Goal: Task Accomplishment & Management: Use online tool/utility

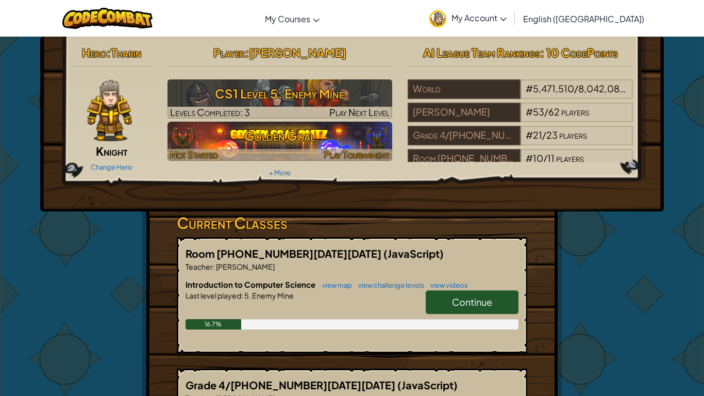
click at [364, 138] on h3 "Golden Goal" at bounding box center [280, 135] width 225 height 23
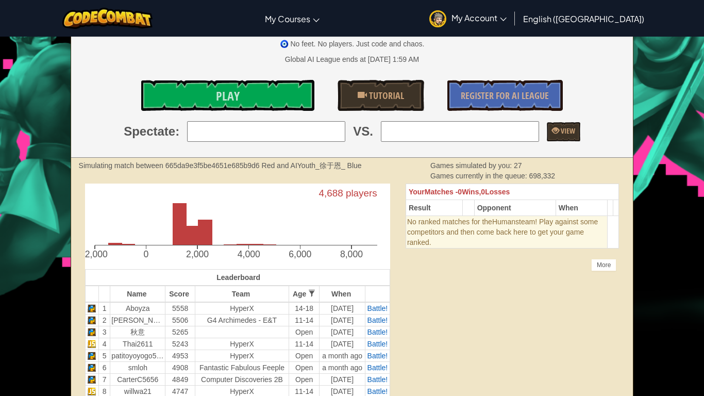
scroll to position [110, 0]
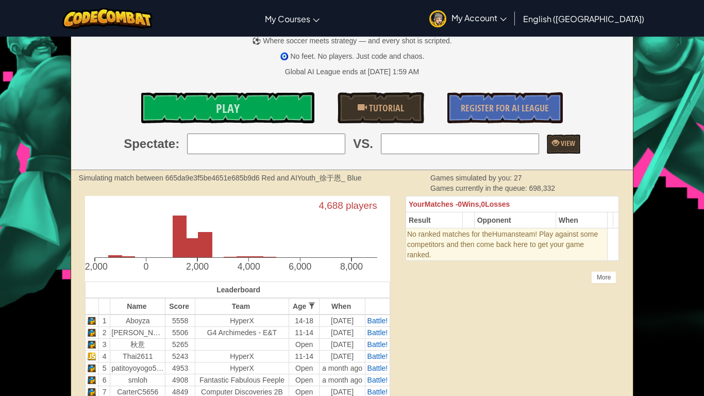
click at [247, 136] on input "search" at bounding box center [266, 144] width 158 height 21
click at [204, 144] on input "search" at bounding box center [266, 144] width 158 height 21
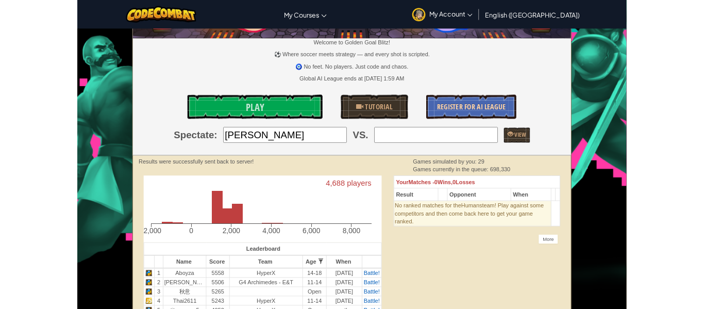
scroll to position [82, 0]
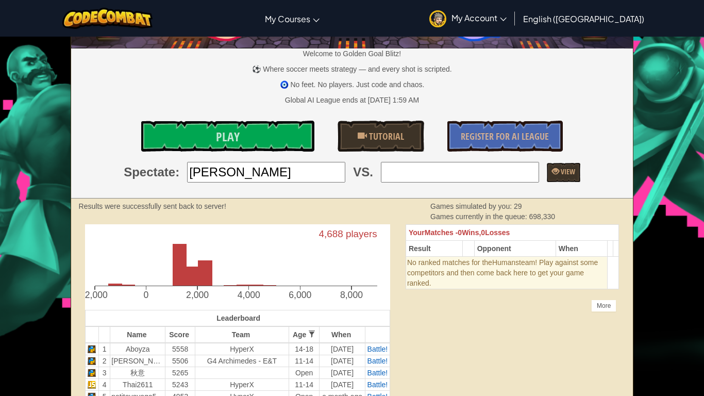
type input "[PERSON_NAME]"
click at [498, 169] on input "search" at bounding box center [460, 172] width 158 height 21
type input "scd"
click at [559, 170] on span at bounding box center [555, 171] width 7 height 7
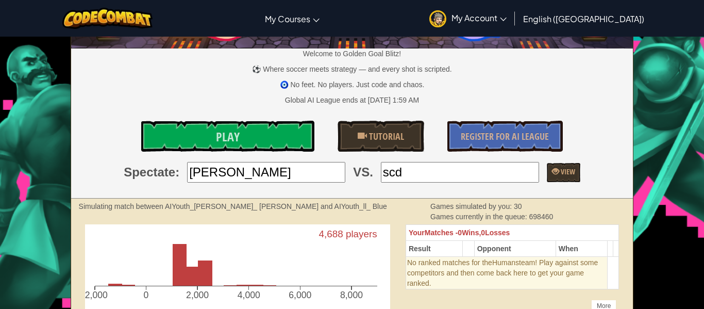
drag, startPoint x: 420, startPoint y: 169, endPoint x: 357, endPoint y: 190, distance: 66.0
click at [357, 190] on div "Welcome to Golden Goal Blitz! ⚽ Where soccer meets strategy — and every shot is…" at bounding box center [352, 76] width 562 height 243
drag, startPoint x: 238, startPoint y: 175, endPoint x: 129, endPoint y: 183, distance: 109.6
click at [129, 183] on div "Welcome to Golden Goal Blitz! ⚽ Where soccer meets strategy — and every shot is…" at bounding box center [352, 76] width 562 height 243
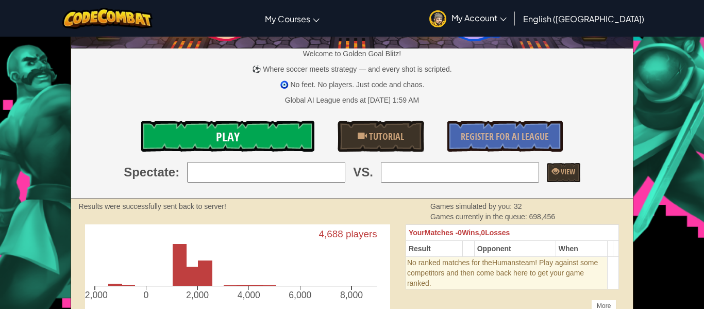
click at [180, 125] on link "Play" at bounding box center [227, 136] width 173 height 31
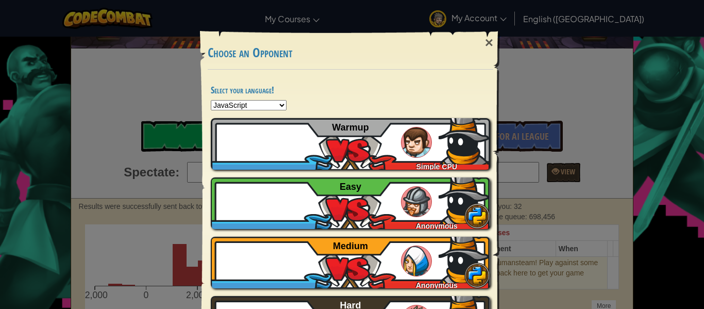
click at [251, 106] on select "Python JavaScript CoffeeScript Lua C++ Java (Experimental)" at bounding box center [249, 105] width 76 height 10
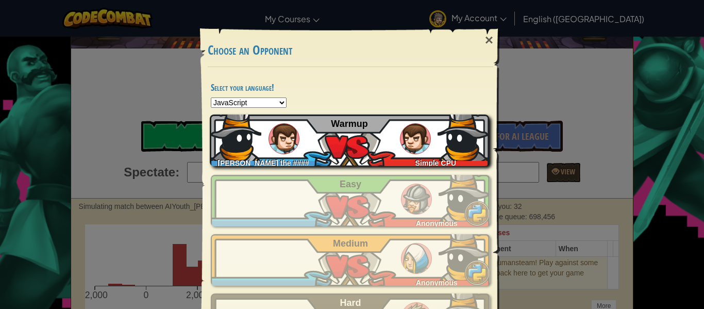
scroll to position [10, 0]
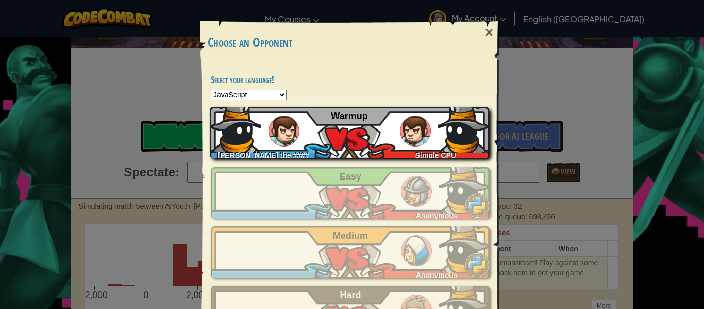
click at [430, 136] on div "[PERSON_NAME] the #### Simple CPU Warmup" at bounding box center [349, 133] width 279 height 52
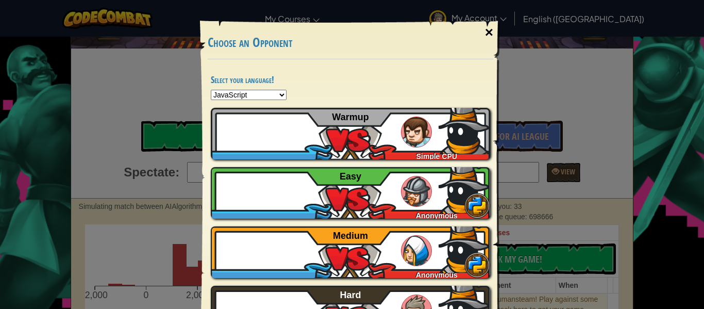
click at [499, 31] on div "×" at bounding box center [489, 33] width 24 height 30
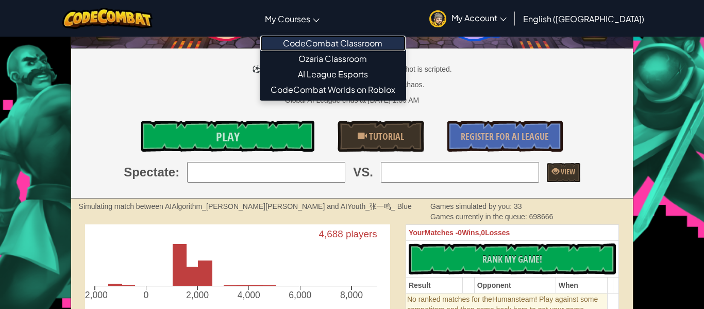
click at [406, 44] on link "CodeCombat Classroom" at bounding box center [332, 43] width 145 height 15
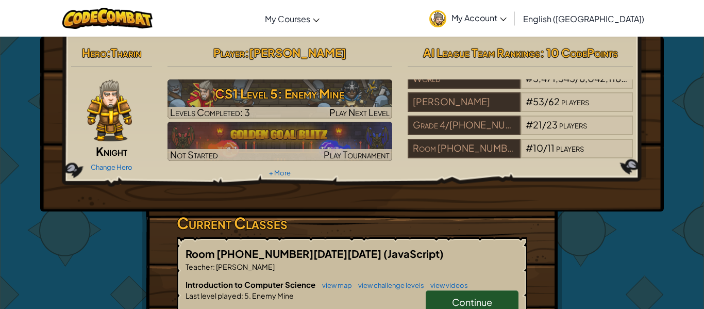
click at [115, 117] on img at bounding box center [109, 110] width 45 height 62
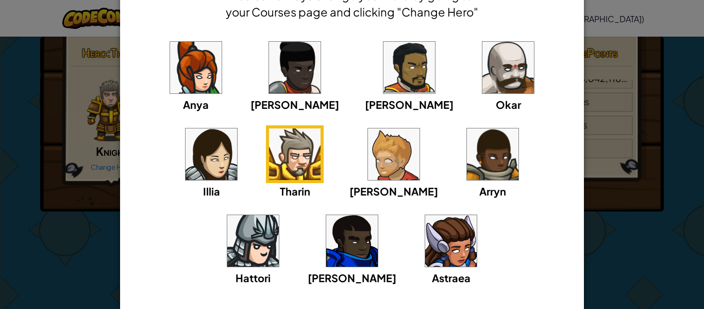
scroll to position [67, 0]
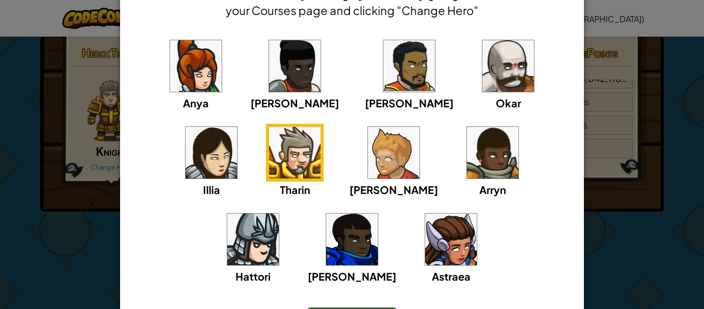
click at [652, 261] on div "× Select Your Hero You can always change your hero by going to your Courses pag…" at bounding box center [352, 154] width 704 height 309
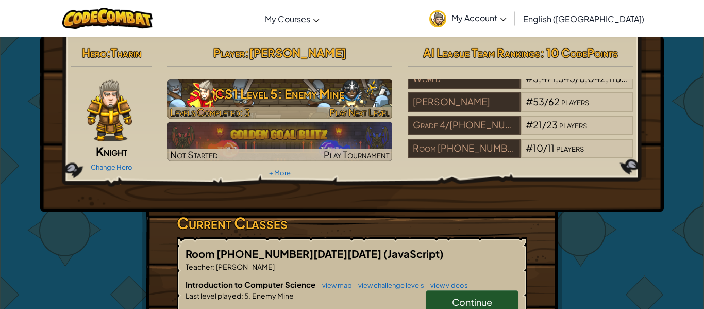
click at [312, 100] on h3 "CS1 Level 5: Enemy Mine" at bounding box center [280, 93] width 225 height 23
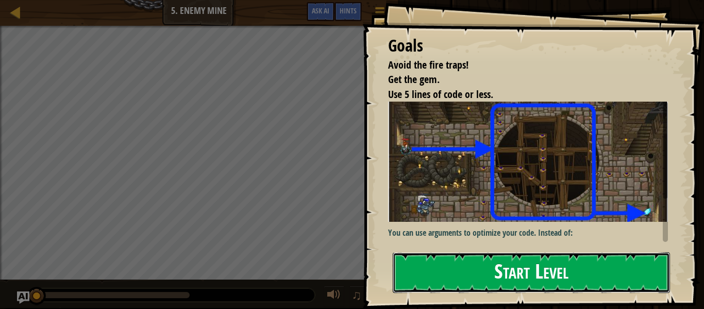
click at [425, 273] on button "Start Level" at bounding box center [531, 272] width 277 height 41
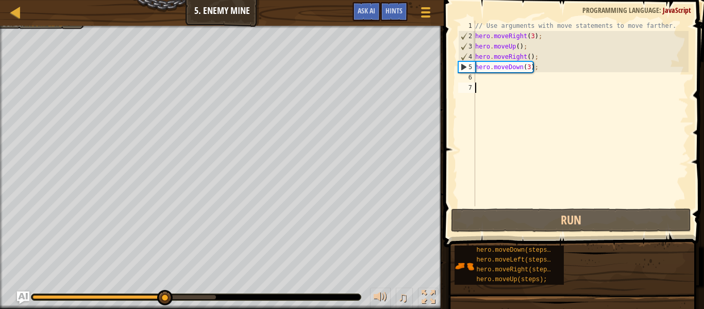
click at [480, 79] on div "// Use arguments with move statements to move farther. hero . moveRight ( 3 ) ;…" at bounding box center [580, 124] width 215 height 206
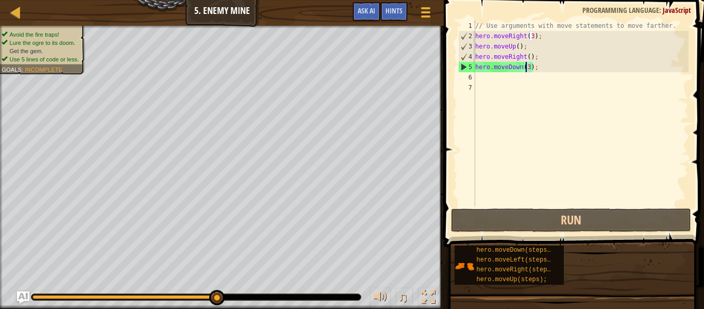
click at [526, 68] on div "// Use arguments with move statements to move farther. hero . moveRight ( 3 ) ;…" at bounding box center [580, 124] width 215 height 206
type textarea "hero.moveDown(3);"
click at [498, 78] on div "// Use arguments with move statements to move farther. hero . moveRight ( 3 ) ;…" at bounding box center [580, 124] width 215 height 206
drag, startPoint x: 531, startPoint y: 71, endPoint x: 526, endPoint y: 68, distance: 5.8
click at [526, 68] on div "// Use arguments with move statements to move farther. hero . moveRight ( 3 ) ;…" at bounding box center [580, 124] width 215 height 206
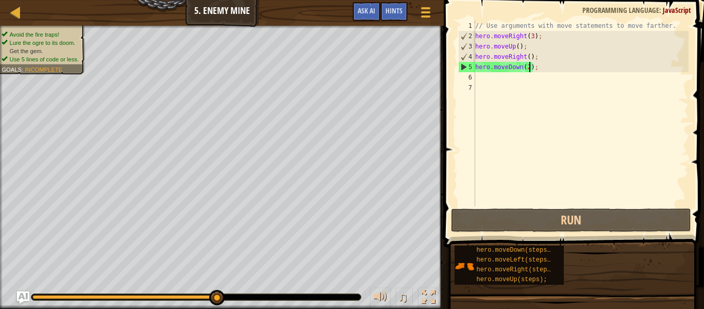
scroll to position [5, 8]
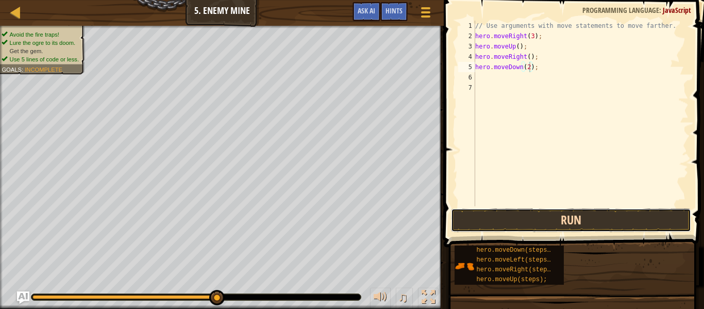
click at [578, 216] on button "Run" at bounding box center [571, 220] width 240 height 24
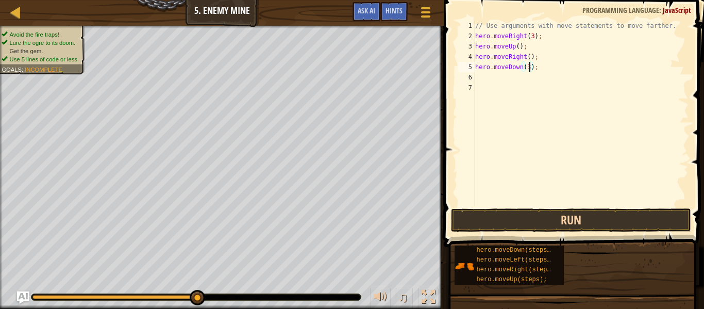
type textarea "hero.moveDown(3);"
click at [598, 218] on button "Run" at bounding box center [571, 220] width 240 height 24
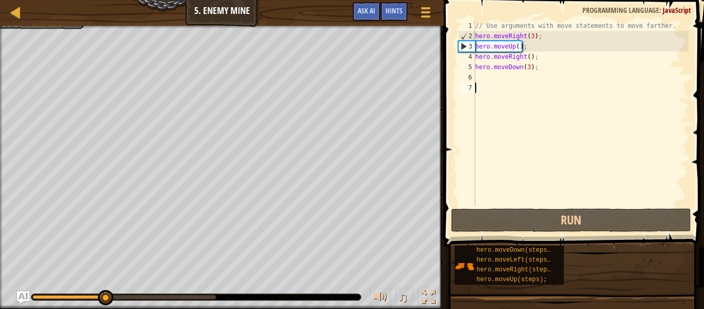
click at [505, 83] on div "// Use arguments with move statements to move farther. hero . moveRight ( 3 ) ;…" at bounding box center [580, 124] width 215 height 206
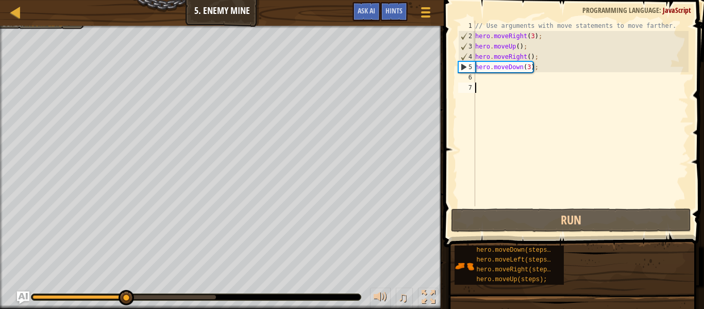
click at [501, 71] on div "// Use arguments with move statements to move farther. hero . moveRight ( 3 ) ;…" at bounding box center [580, 124] width 215 height 206
type textarea "hero.moveDown(3);"
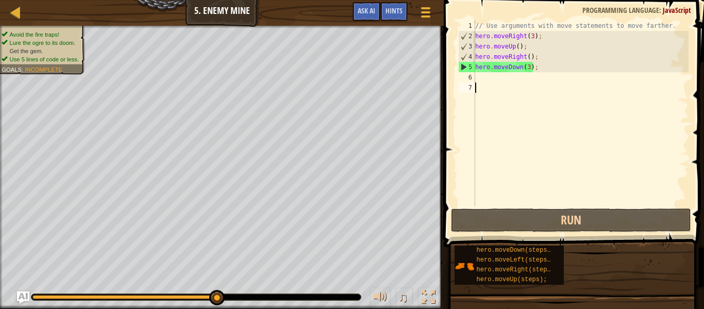
click at [507, 87] on div "// Use arguments with move statements to move farther. hero . moveRight ( 3 ) ;…" at bounding box center [580, 124] width 215 height 206
click at [498, 76] on div "// Use arguments with move statements to move farther. hero . moveRight ( 3 ) ;…" at bounding box center [580, 124] width 215 height 206
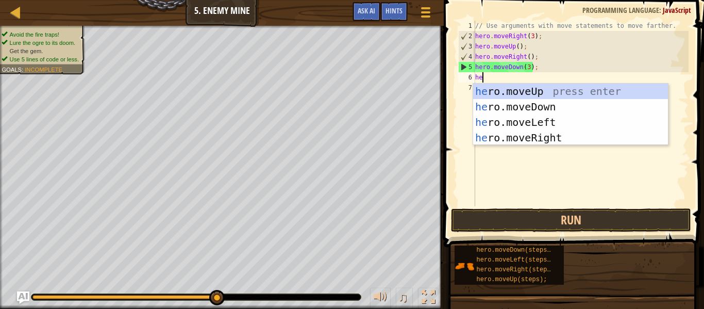
type textarea "her"
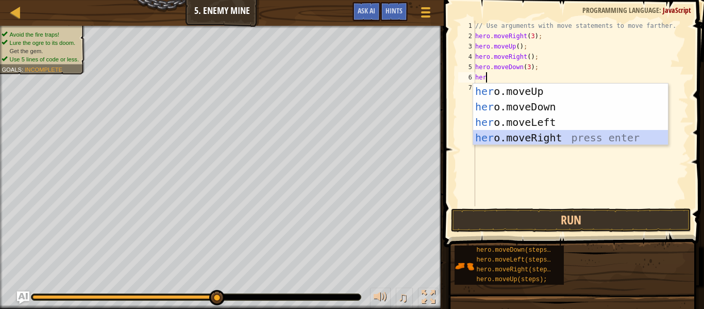
click at [558, 141] on div "her o.moveUp press enter her o.moveDown press enter her o.moveLeft press enter …" at bounding box center [570, 130] width 195 height 93
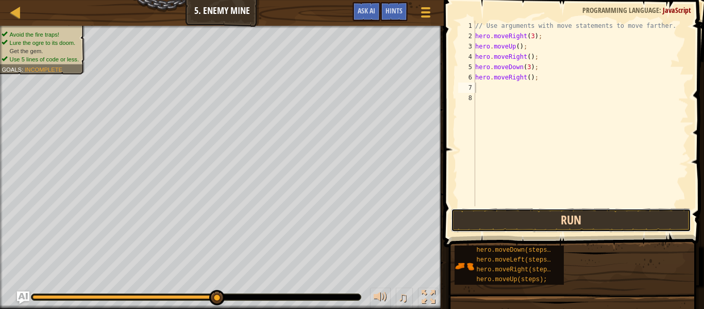
click at [555, 223] on button "Run" at bounding box center [571, 220] width 240 height 24
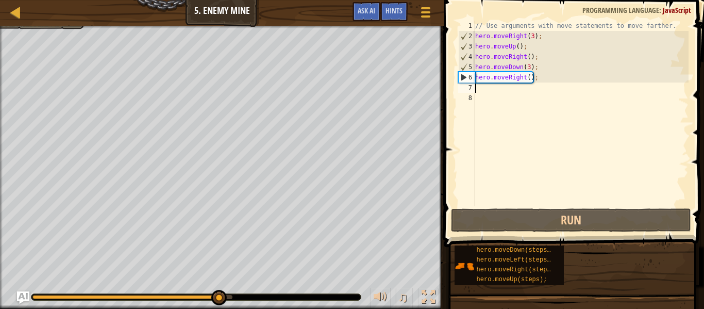
click at [528, 73] on div "// Use arguments with move statements to move farther. hero . moveRight ( 3 ) ;…" at bounding box center [580, 124] width 215 height 206
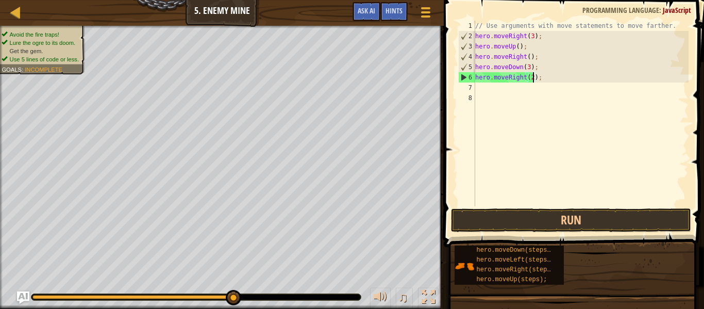
scroll to position [5, 9]
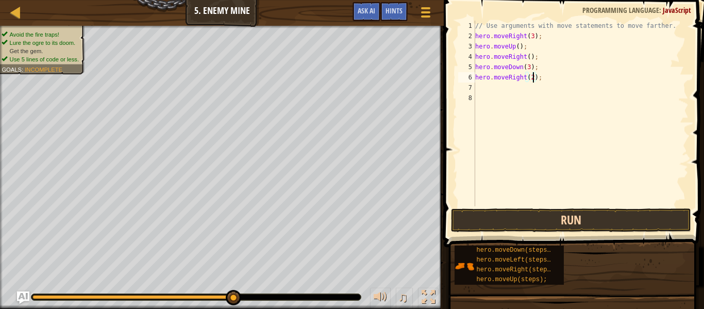
type textarea "hero.moveRight(2);"
click at [524, 218] on button "Run" at bounding box center [571, 220] width 240 height 24
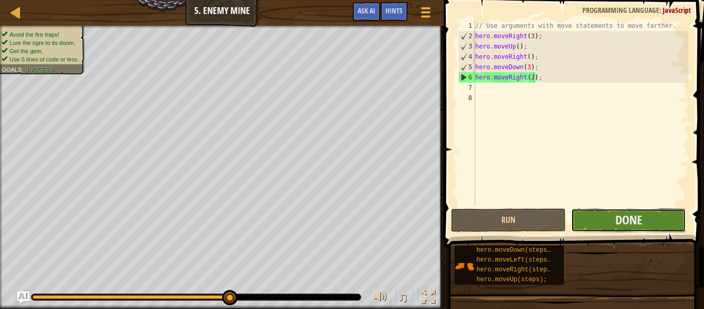
click at [596, 217] on button "Done" at bounding box center [628, 220] width 115 height 24
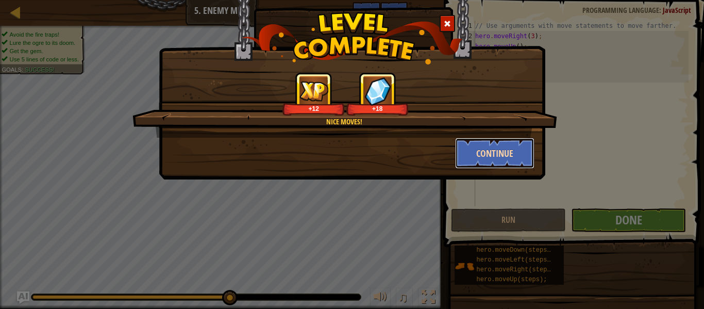
click at [501, 153] on button "Continue" at bounding box center [495, 153] width 80 height 31
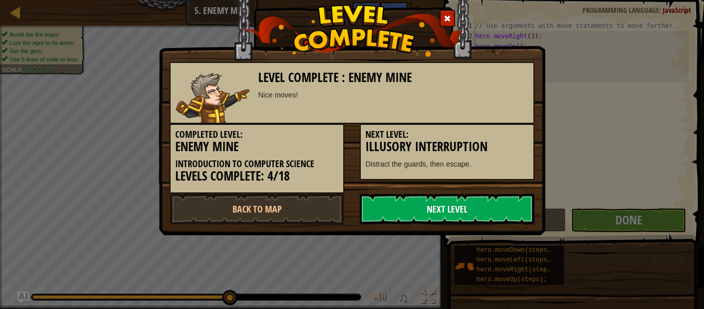
click at [444, 216] on link "Next Level" at bounding box center [447, 208] width 175 height 31
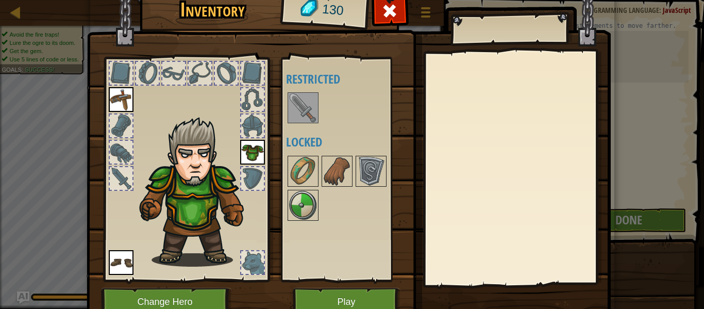
click at [300, 95] on img at bounding box center [303, 107] width 29 height 29
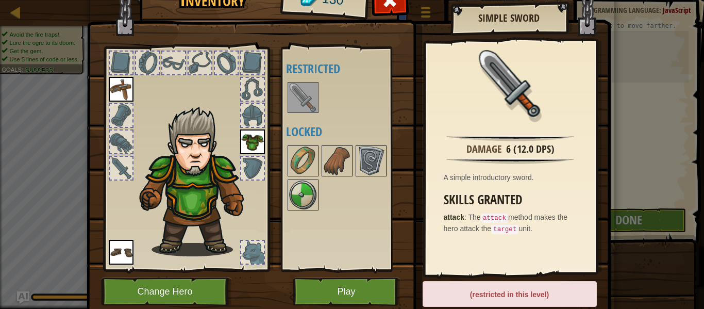
scroll to position [15, 0]
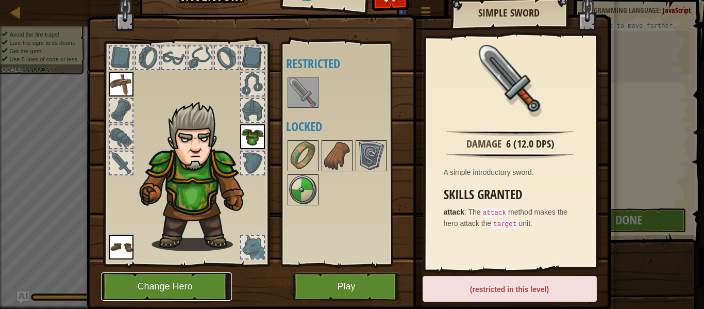
click at [131, 283] on button "Change Hero" at bounding box center [166, 286] width 131 height 28
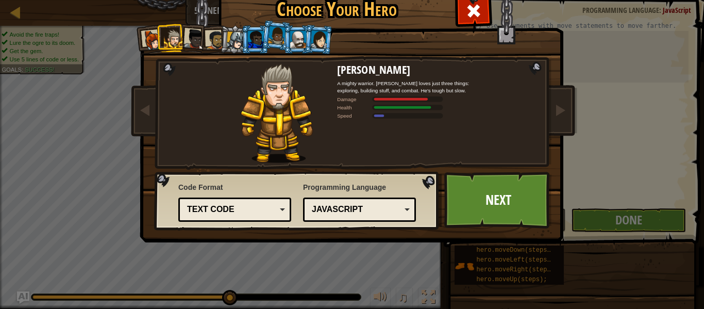
click at [194, 43] on div at bounding box center [194, 39] width 21 height 21
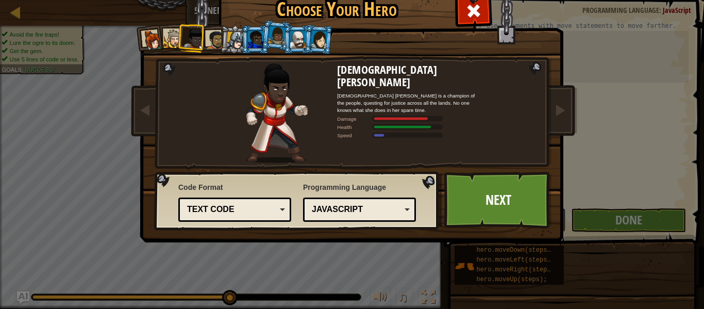
click at [168, 34] on div at bounding box center [173, 38] width 19 height 19
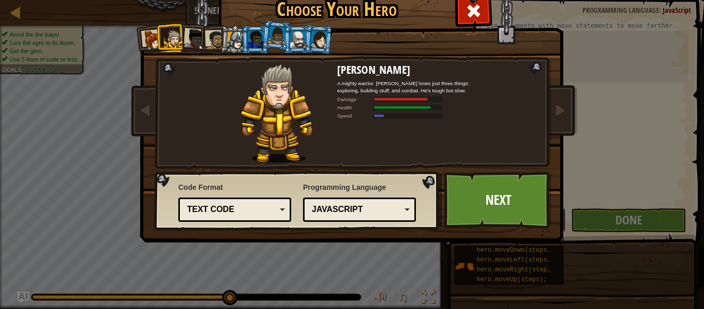
click at [158, 28] on li at bounding box center [171, 38] width 28 height 28
click at [151, 36] on div at bounding box center [152, 40] width 21 height 21
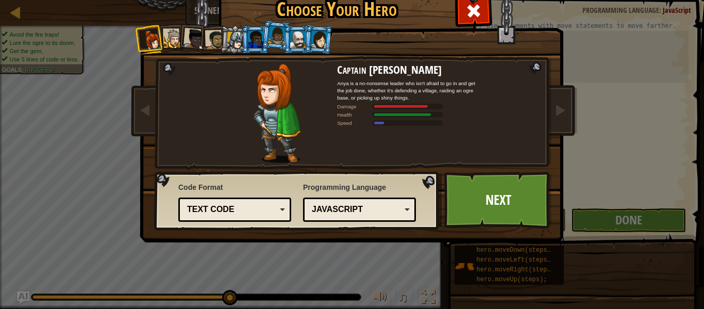
click at [194, 35] on div at bounding box center [194, 39] width 21 height 21
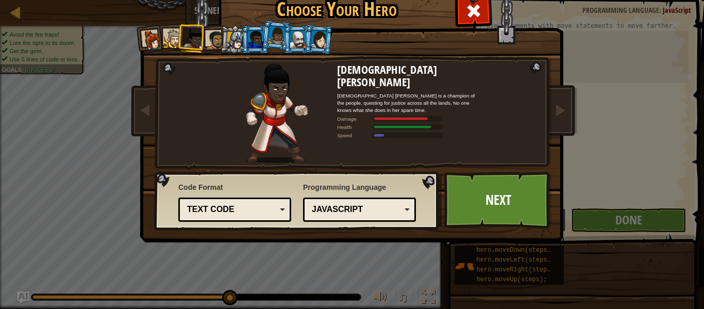
click at [218, 40] on div at bounding box center [215, 39] width 19 height 19
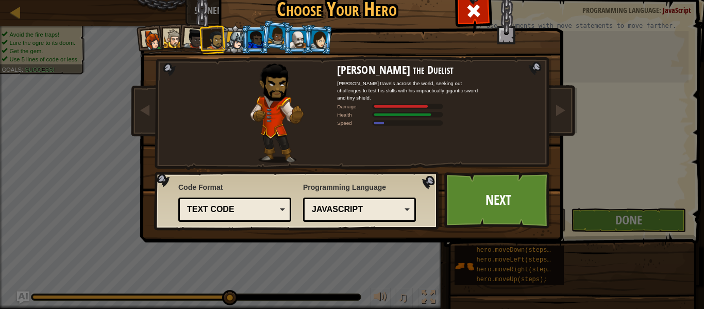
click at [237, 45] on div at bounding box center [236, 40] width 18 height 18
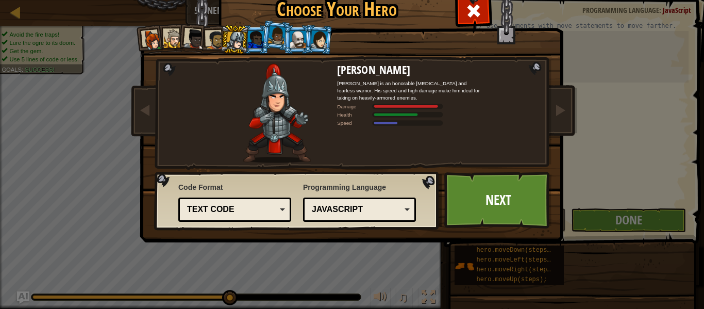
click at [252, 40] on div at bounding box center [256, 39] width 16 height 16
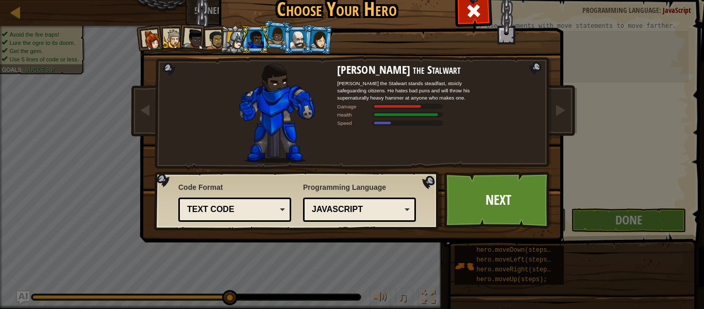
click at [275, 43] on div at bounding box center [277, 35] width 18 height 18
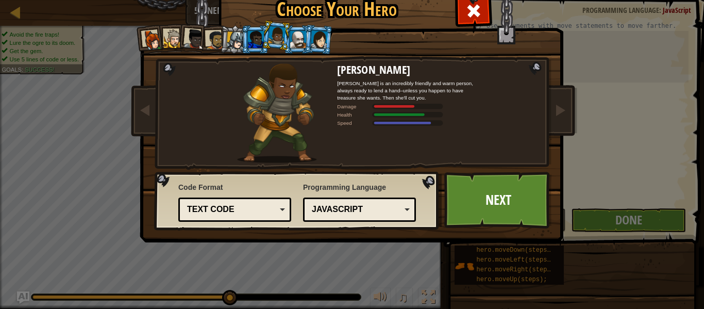
click at [302, 43] on div at bounding box center [298, 39] width 16 height 16
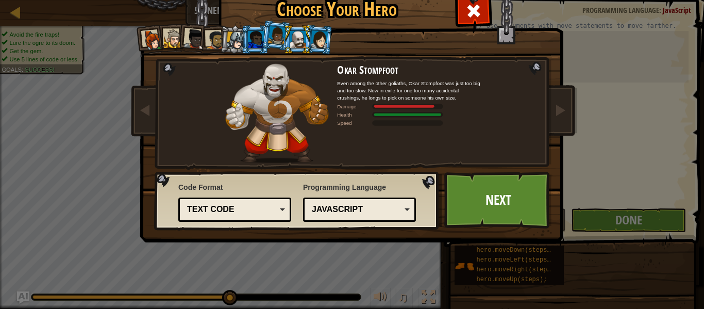
click at [282, 41] on div at bounding box center [277, 35] width 18 height 18
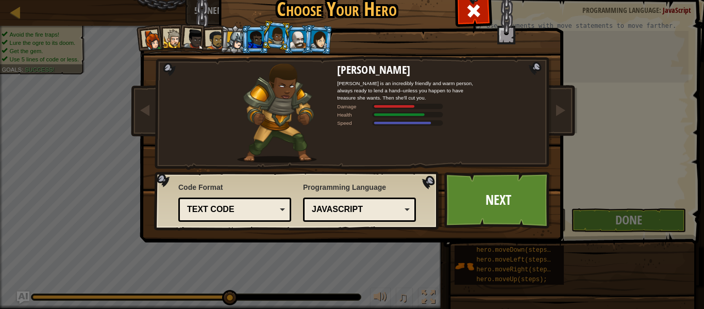
click at [303, 40] on div at bounding box center [298, 39] width 16 height 16
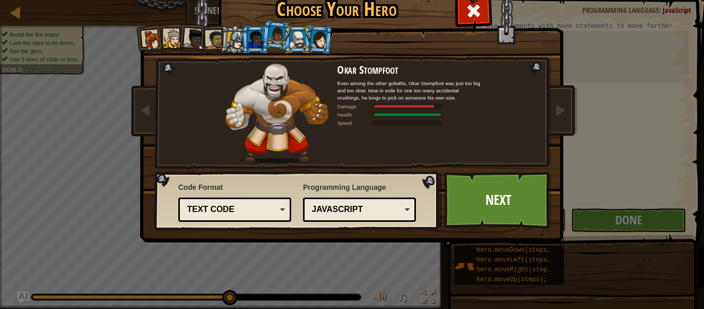
click at [317, 42] on div at bounding box center [318, 39] width 17 height 18
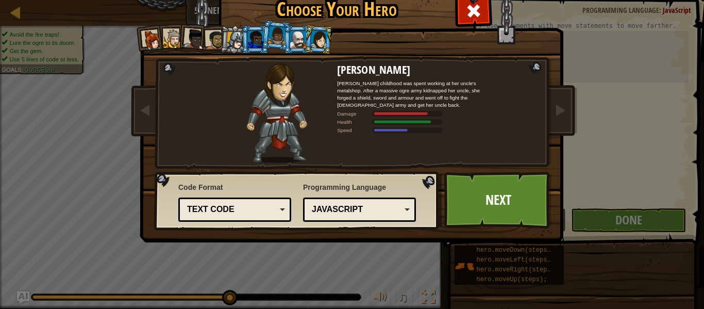
click at [173, 42] on div at bounding box center [173, 38] width 19 height 19
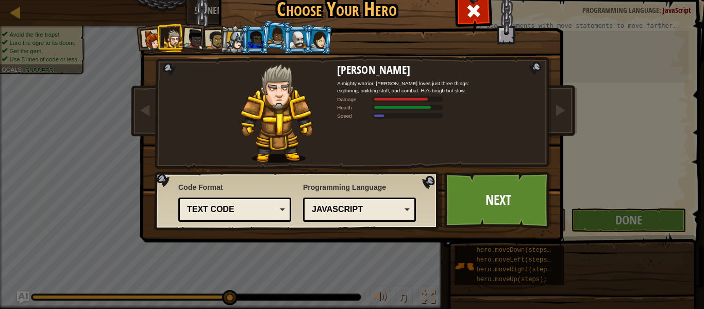
click at [294, 37] on div at bounding box center [298, 39] width 16 height 16
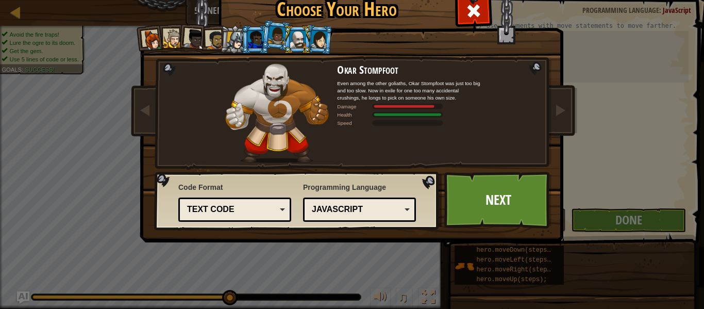
click at [315, 36] on div at bounding box center [318, 39] width 17 height 18
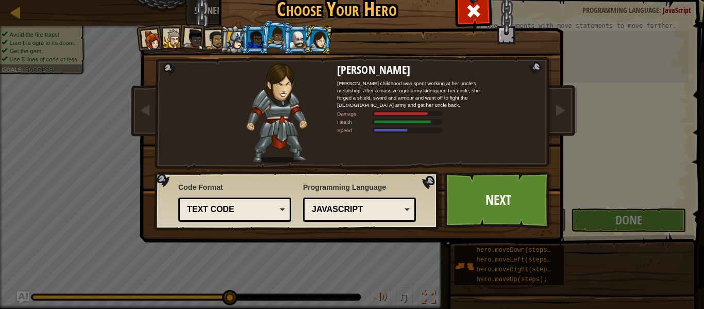
drag, startPoint x: 677, startPoint y: 203, endPoint x: 681, endPoint y: 195, distance: 8.1
click at [681, 196] on div "Choose Your Hero 130 Captain Anya Weston Anya is a no-nonsense leader who isn't…" at bounding box center [352, 154] width 704 height 309
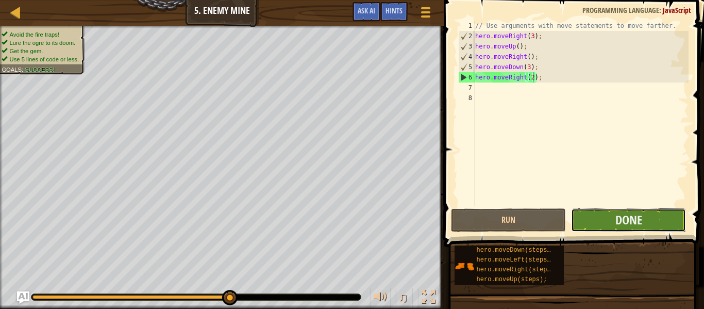
click at [656, 213] on button "Done" at bounding box center [628, 220] width 115 height 24
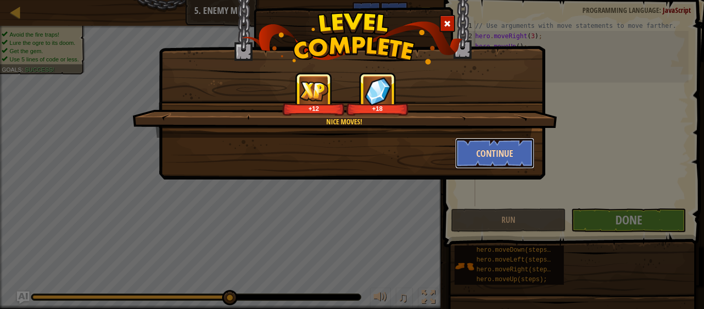
click at [510, 154] on button "Continue" at bounding box center [495, 153] width 80 height 31
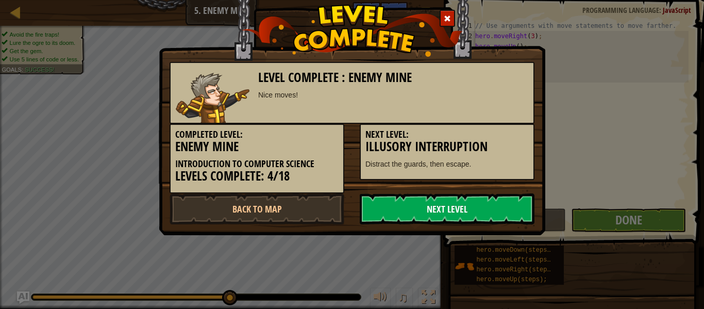
click at [470, 217] on link "Next Level" at bounding box center [447, 208] width 175 height 31
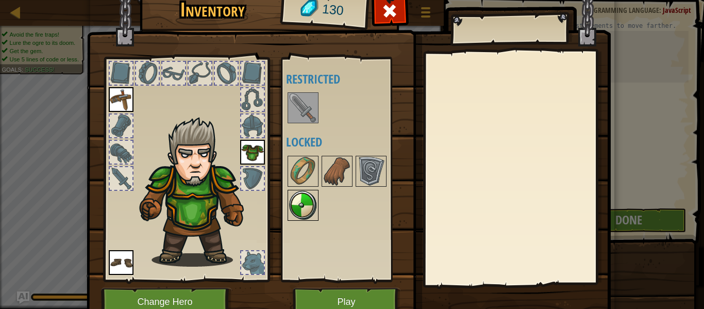
drag, startPoint x: 309, startPoint y: 200, endPoint x: 302, endPoint y: 200, distance: 7.2
click at [303, 200] on img at bounding box center [303, 205] width 29 height 29
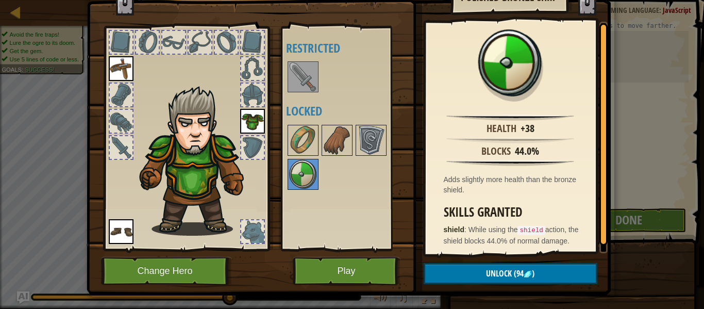
scroll to position [32, 0]
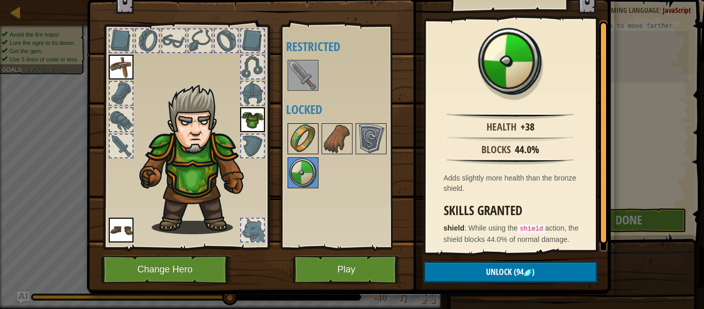
click at [306, 131] on img at bounding box center [303, 138] width 29 height 29
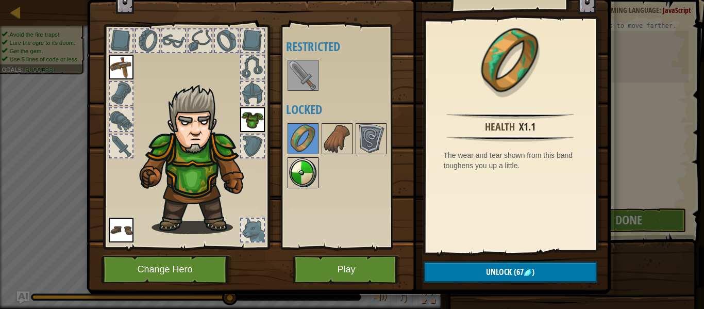
click at [300, 177] on img at bounding box center [303, 172] width 29 height 29
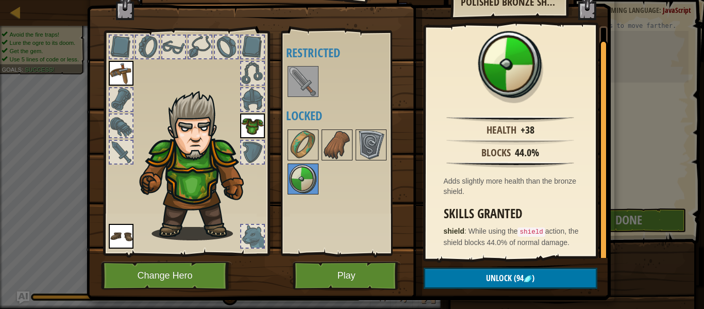
scroll to position [25, 0]
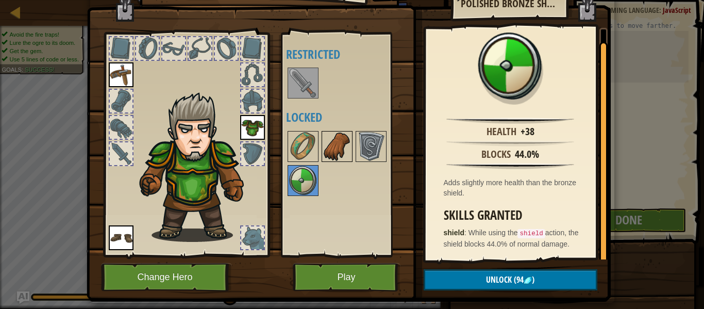
click at [344, 148] on img at bounding box center [337, 146] width 29 height 29
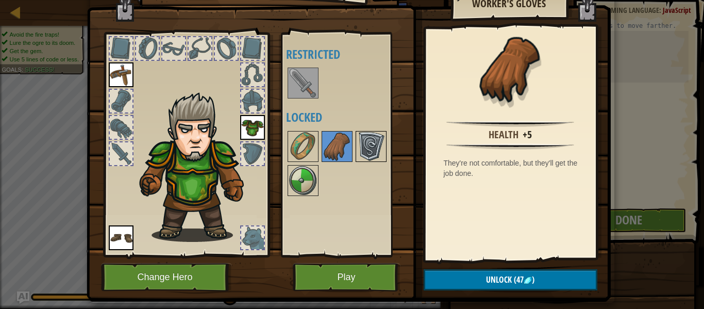
click at [373, 148] on img at bounding box center [371, 146] width 29 height 29
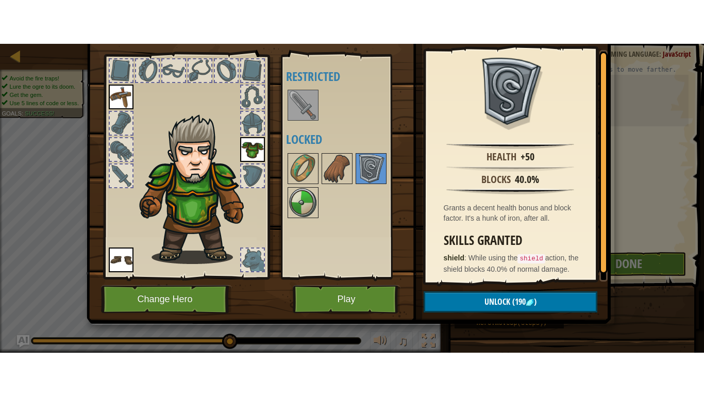
scroll to position [47, 0]
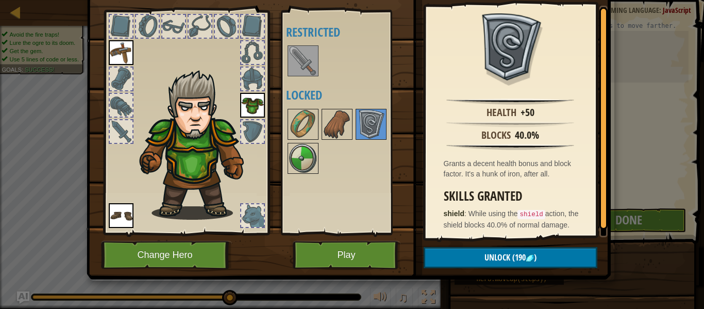
click at [252, 134] on div at bounding box center [252, 131] width 23 height 23
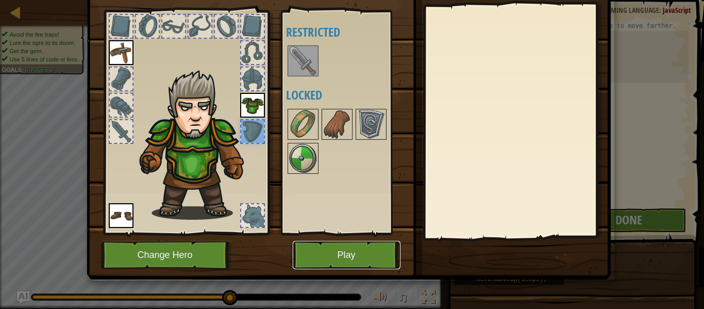
click at [362, 257] on button "Play" at bounding box center [347, 255] width 108 height 28
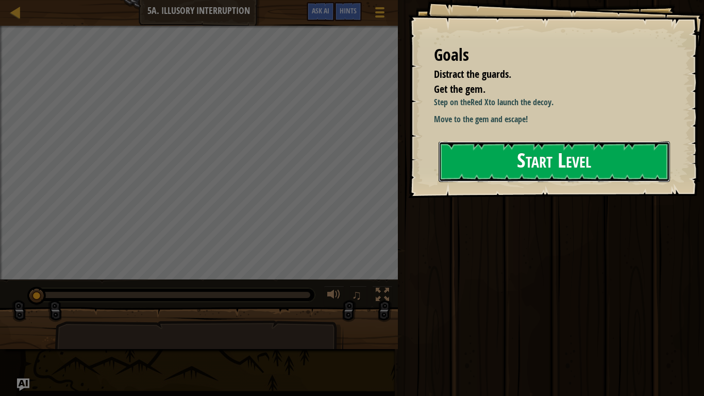
click at [515, 159] on button "Start Level" at bounding box center [554, 161] width 231 height 41
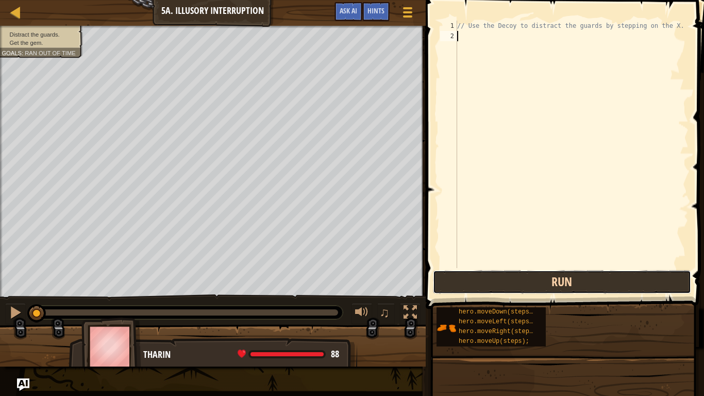
click at [503, 283] on button "Run" at bounding box center [562, 282] width 258 height 24
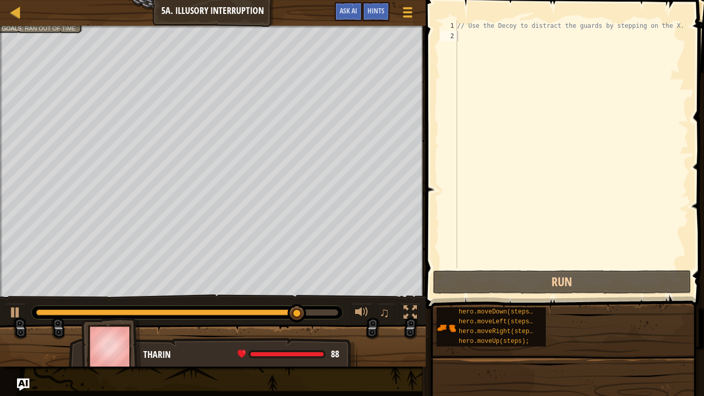
click at [308, 306] on div at bounding box center [186, 312] width 311 height 13
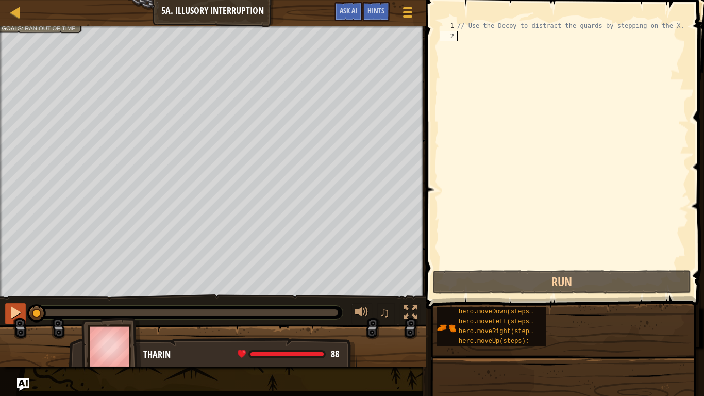
drag, startPoint x: 303, startPoint y: 311, endPoint x: 15, endPoint y: 307, distance: 287.7
click at [15, 307] on div "♫" at bounding box center [213, 309] width 426 height 31
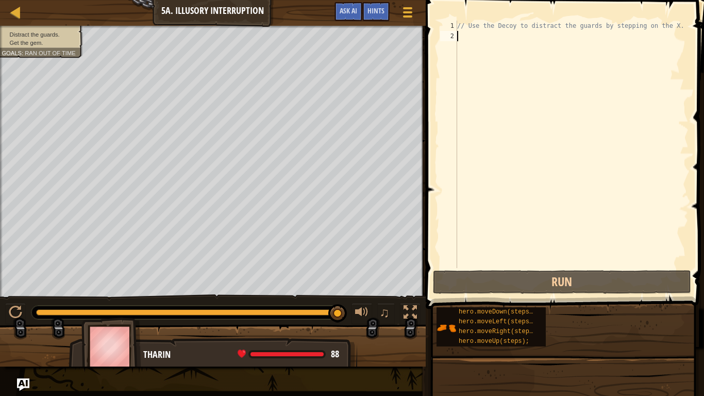
drag, startPoint x: 45, startPoint y: 312, endPoint x: 440, endPoint y: 349, distance: 396.6
click at [440, 308] on div "Map Introduction to Computer Science 5a. Illusory Interruption Game Menu Done H…" at bounding box center [352, 198] width 704 height 396
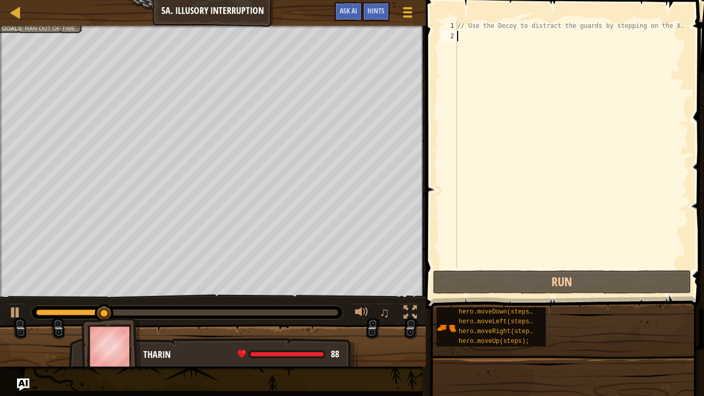
type textarea "h"
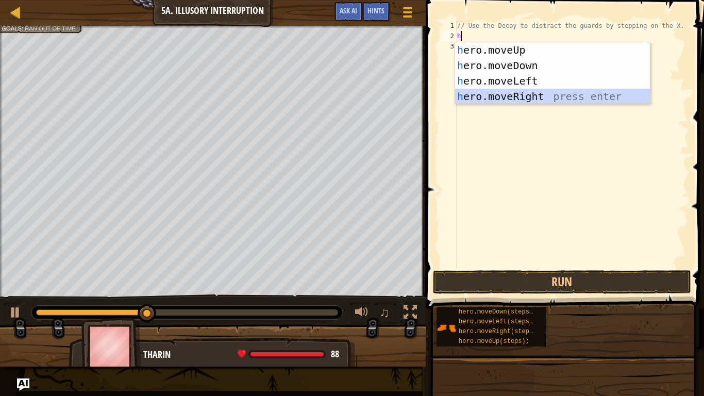
click at [573, 90] on div "h ero.moveUp press enter h ero.moveDown press enter h ero.moveLeft press enter …" at bounding box center [552, 88] width 195 height 93
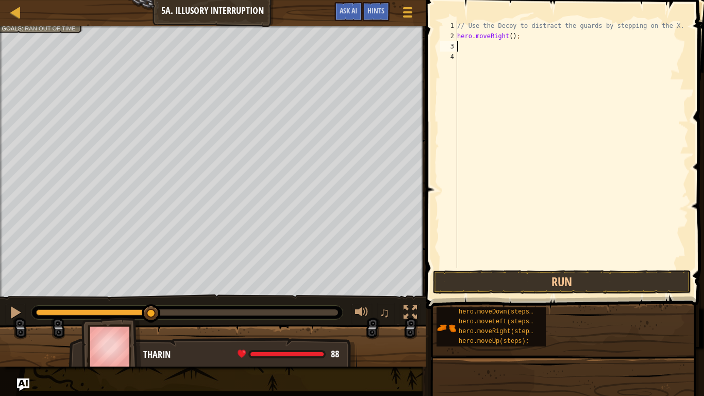
type textarea "h"
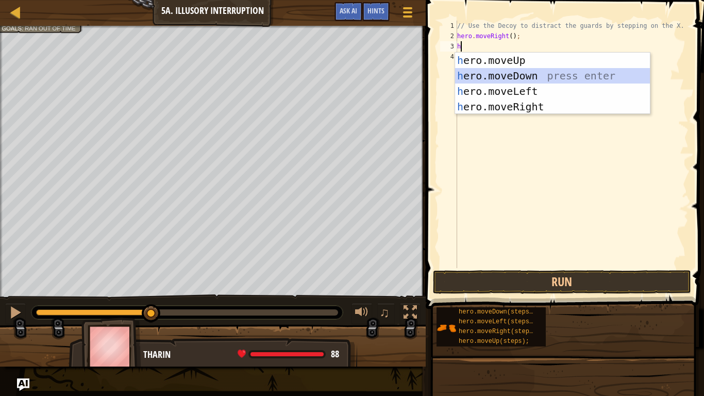
click at [522, 77] on div "h ero.moveUp press enter h ero.moveDown press enter h ero.moveLeft press enter …" at bounding box center [552, 99] width 195 height 93
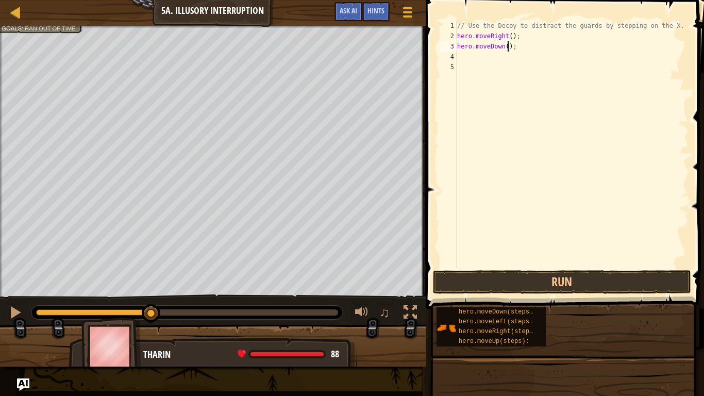
click at [508, 44] on div "// Use the Decoy to distract the guards by stepping on the X. hero . moveRight …" at bounding box center [572, 155] width 234 height 268
type textarea "hero.moveDown(2);"
click at [476, 57] on div "// Use the Decoy to distract the guards by stepping on the X. hero . moveRight …" at bounding box center [572, 155] width 234 height 268
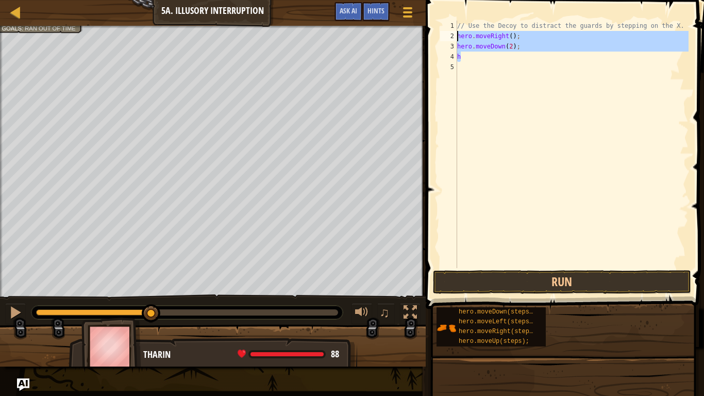
drag, startPoint x: 509, startPoint y: 53, endPoint x: 447, endPoint y: 35, distance: 64.6
click at [447, 35] on div "h 1 2 3 4 5 // Use the Decoy to distract the guards by stepping on the X. hero …" at bounding box center [563, 144] width 251 height 247
type textarea "hero.moveRight(); hero.moveDown(2);"
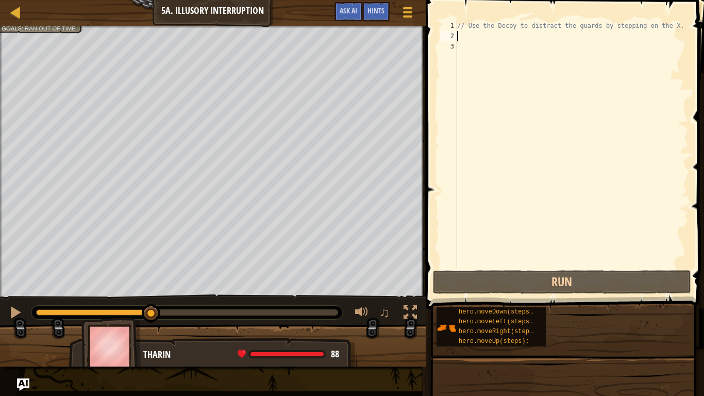
type textarea "h"
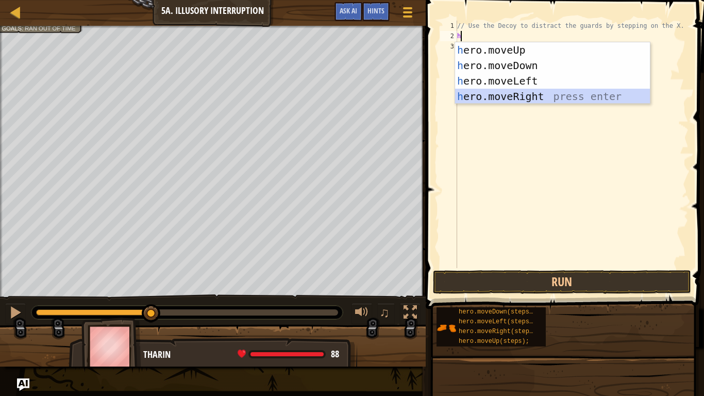
click at [528, 98] on div "h ero.moveUp press enter h ero.moveDown press enter h ero.moveLeft press enter …" at bounding box center [552, 88] width 195 height 93
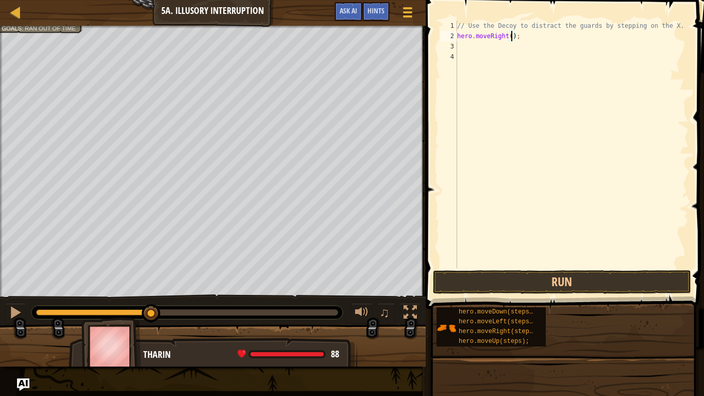
click at [512, 37] on div "// Use the Decoy to distract the guards by stepping on the X. hero . moveRight …" at bounding box center [572, 155] width 234 height 268
type textarea "hero.moveRight(4);"
click at [518, 283] on button "Run" at bounding box center [562, 282] width 258 height 24
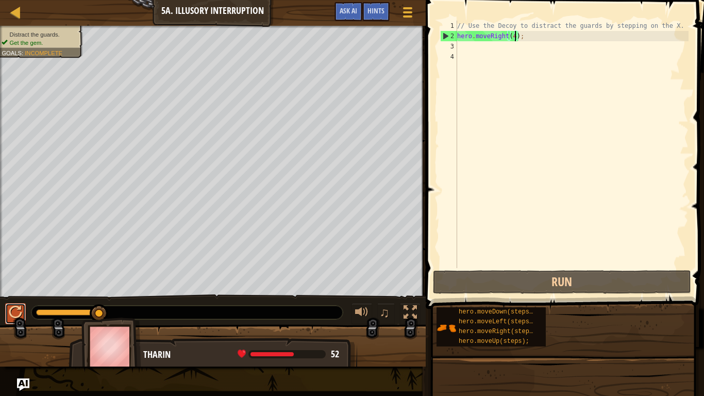
click at [15, 307] on div at bounding box center [15, 312] width 13 height 13
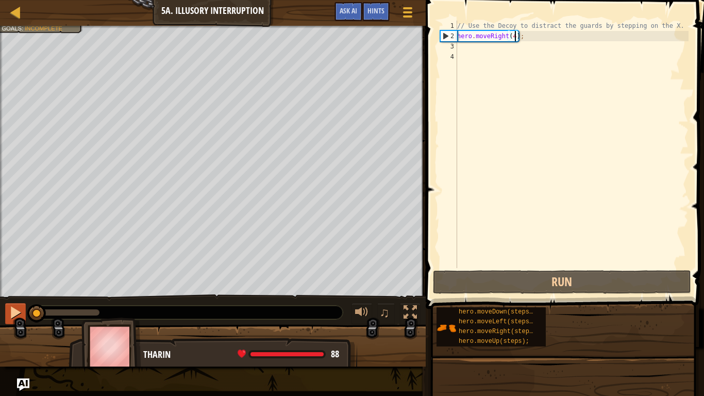
drag, startPoint x: 50, startPoint y: 313, endPoint x: 14, endPoint y: 312, distance: 36.1
click at [14, 308] on div "♫" at bounding box center [213, 309] width 426 height 31
click at [0, 0] on div at bounding box center [0, 0] width 0 height 0
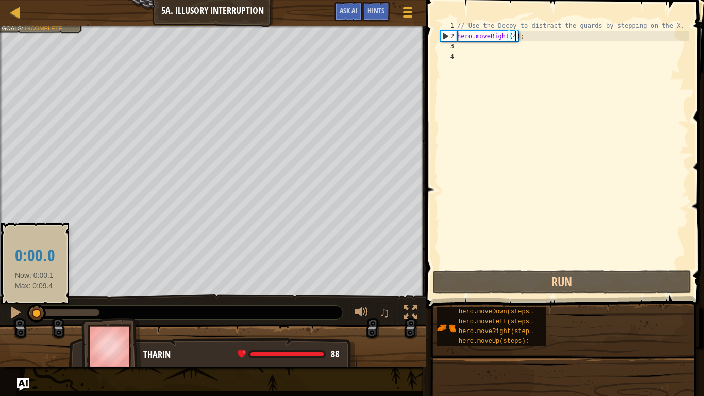
drag, startPoint x: 44, startPoint y: 319, endPoint x: 31, endPoint y: 319, distance: 12.4
click at [31, 308] on div at bounding box center [36, 313] width 19 height 19
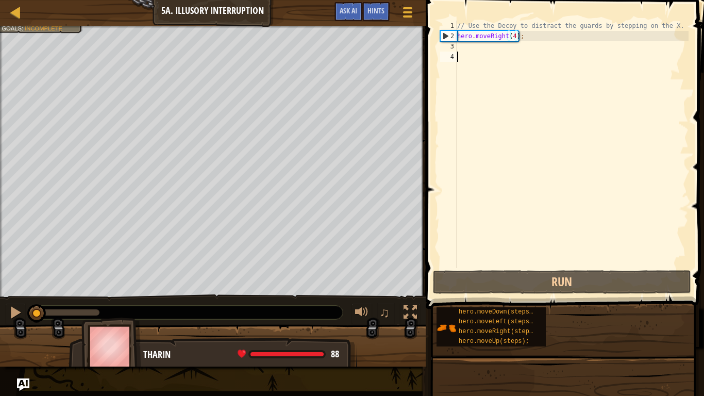
click at [484, 53] on div "// Use the Decoy to distract the guards by stepping on the X. hero . moveRight …" at bounding box center [572, 155] width 234 height 268
click at [474, 44] on div "// Use the Decoy to distract the guards by stepping on the X. hero . moveRight …" at bounding box center [572, 155] width 234 height 268
click at [516, 40] on div "// Use the Decoy to distract the guards by stepping on the X. hero . moveRight …" at bounding box center [572, 155] width 234 height 268
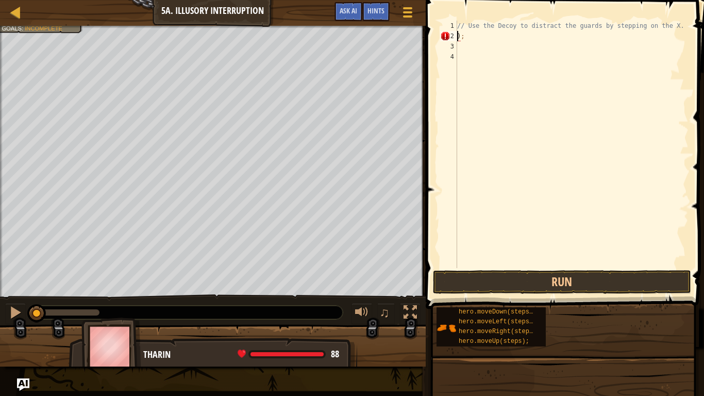
click at [516, 36] on div "// Use the Decoy to distract the guards by stepping on the X. ) ;" at bounding box center [572, 155] width 234 height 268
type textarea ")"
type textarea "h"
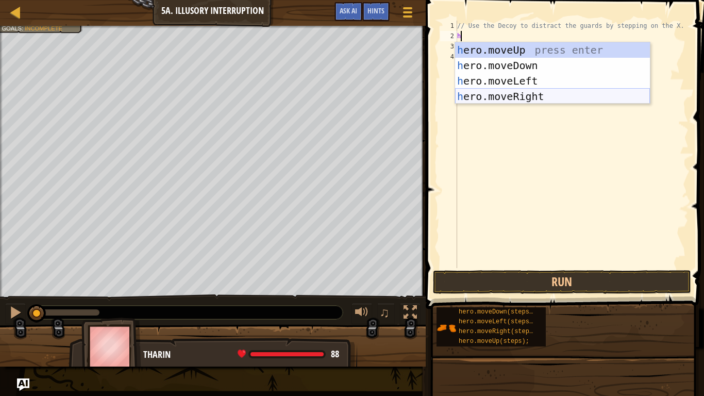
click at [533, 93] on div "h ero.moveUp press enter h ero.moveDown press enter h ero.moveLeft press enter …" at bounding box center [552, 88] width 195 height 93
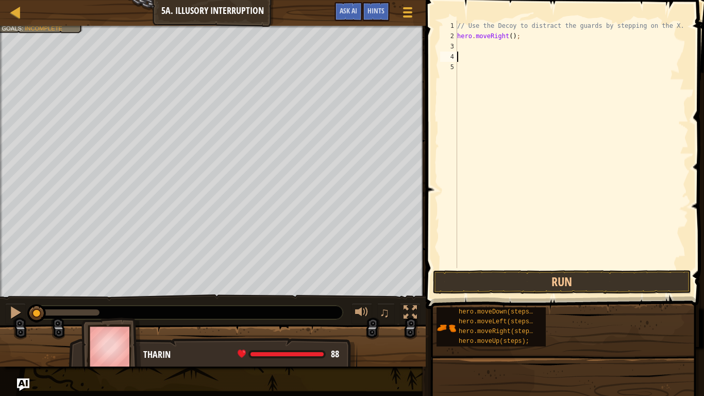
click at [504, 53] on div "// Use the Decoy to distract the guards by stepping on the X. hero . moveRight …" at bounding box center [572, 155] width 234 height 268
click at [500, 48] on div "// Use the Decoy to distract the guards by stepping on the X. hero . moveRight …" at bounding box center [572, 155] width 234 height 268
type textarea "h"
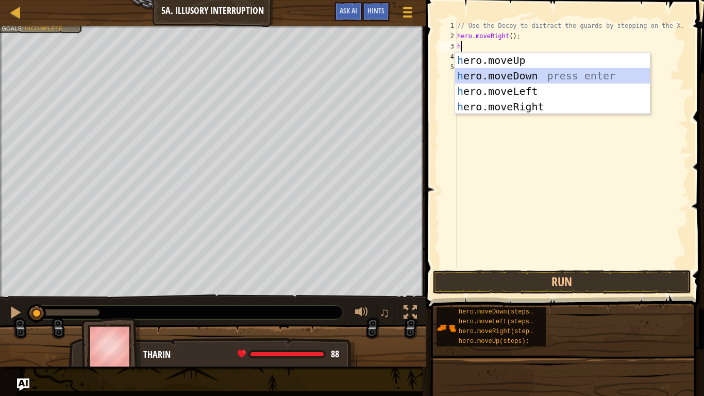
click at [522, 81] on div "h ero.moveUp press enter h ero.moveDown press enter h ero.moveLeft press enter …" at bounding box center [552, 99] width 195 height 93
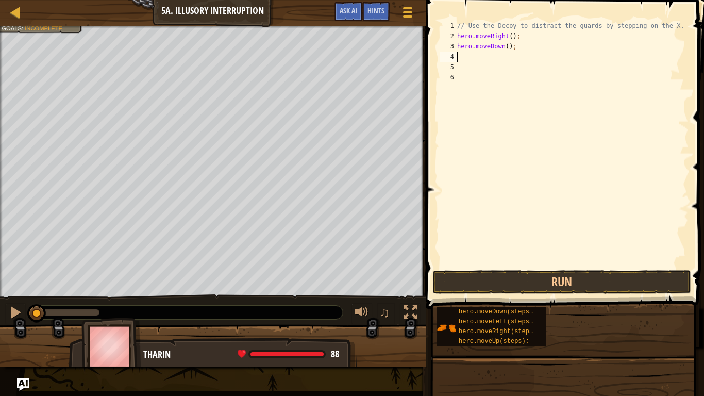
click at [510, 46] on div "// Use the Decoy to distract the guards by stepping on the X. hero . moveRight …" at bounding box center [572, 155] width 234 height 268
click at [506, 46] on div "// Use the Decoy to distract the guards by stepping on the X. hero . moveRight …" at bounding box center [572, 155] width 234 height 268
type textarea "hero.moveDown(2);"
click at [490, 53] on div "// Use the Decoy to distract the guards by stepping on the X. hero . moveRight …" at bounding box center [572, 155] width 234 height 268
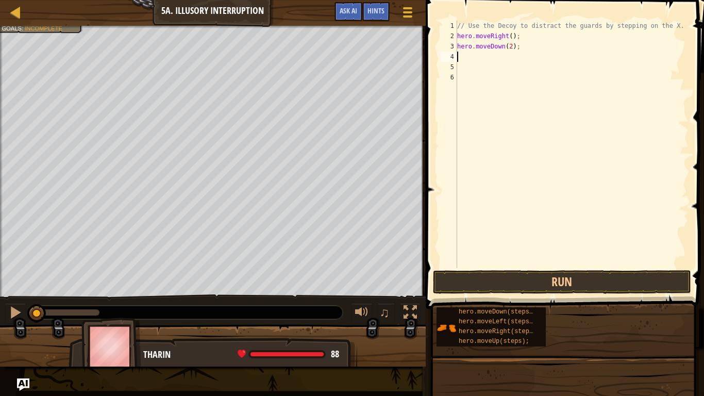
scroll to position [5, 0]
type textarea "h"
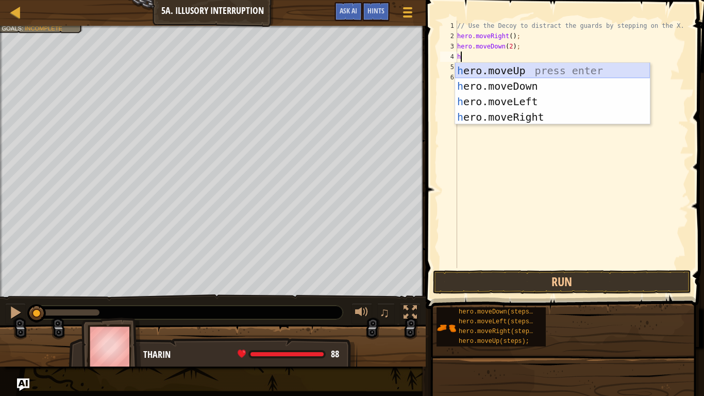
click at [493, 68] on div "h ero.moveUp press enter h ero.moveDown press enter h ero.moveLeft press enter …" at bounding box center [552, 109] width 195 height 93
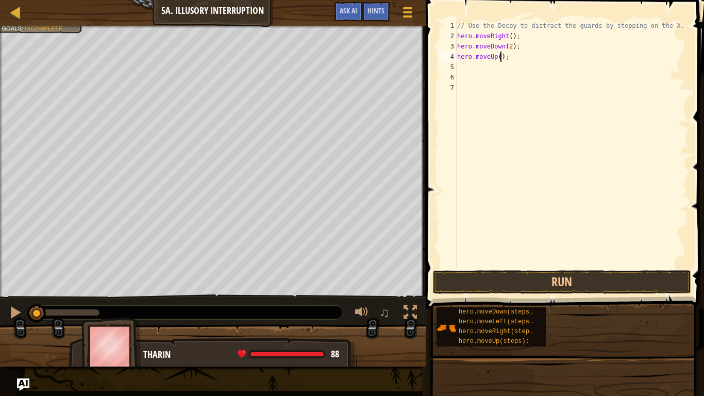
click at [501, 55] on div "// Use the Decoy to distract the guards by stepping on the X. hero . moveRight …" at bounding box center [572, 155] width 234 height 268
type textarea "hero.moveUp(2);"
click at [485, 67] on div "// Use the Decoy to distract the guards by stepping on the X. hero . moveRight …" at bounding box center [572, 155] width 234 height 268
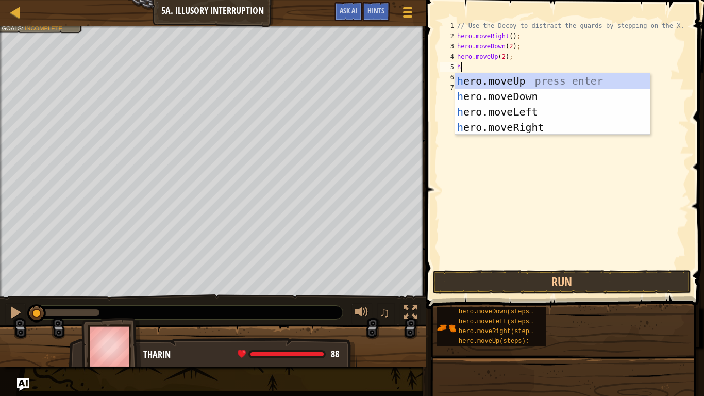
type textarea "h"
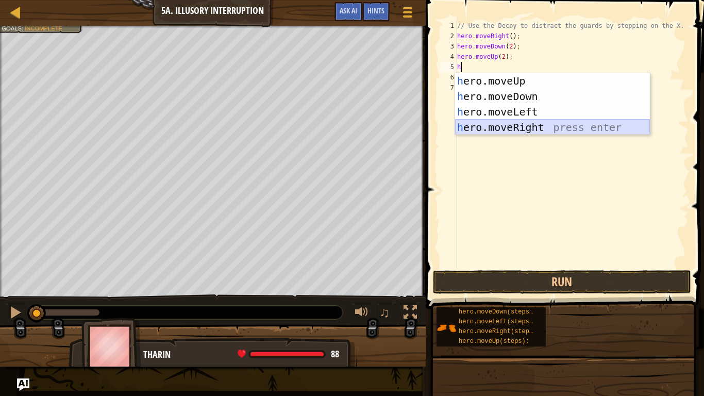
click at [537, 125] on div "h ero.moveUp press enter h ero.moveDown press enter h ero.moveLeft press enter …" at bounding box center [552, 119] width 195 height 93
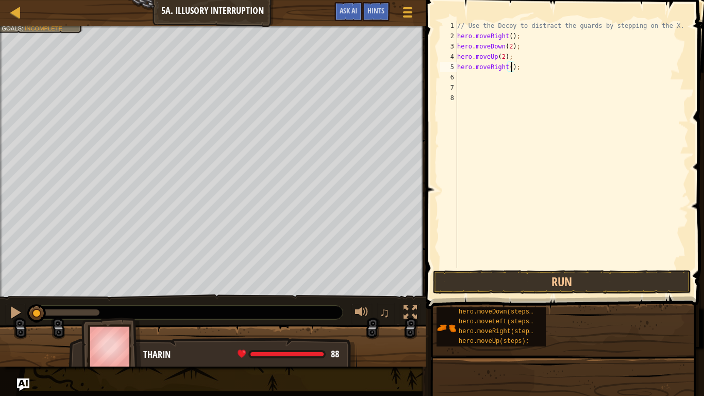
click at [511, 67] on div "// Use the Decoy to distract the guards by stepping on the X. hero . moveRight …" at bounding box center [572, 155] width 234 height 268
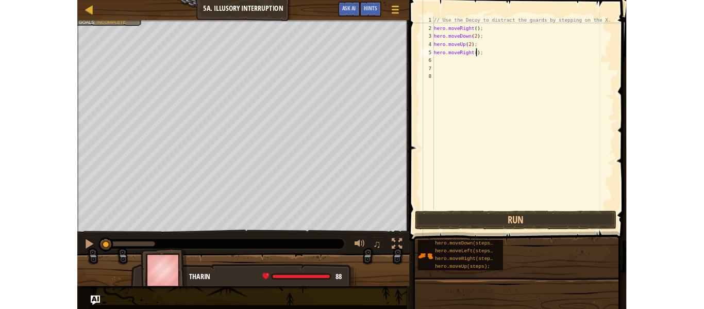
scroll to position [5, 8]
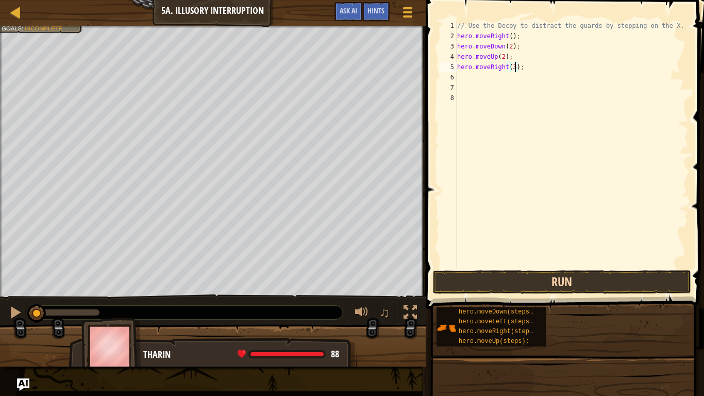
type textarea "hero.moveRight(3);"
click at [496, 285] on button "Run" at bounding box center [562, 282] width 258 height 24
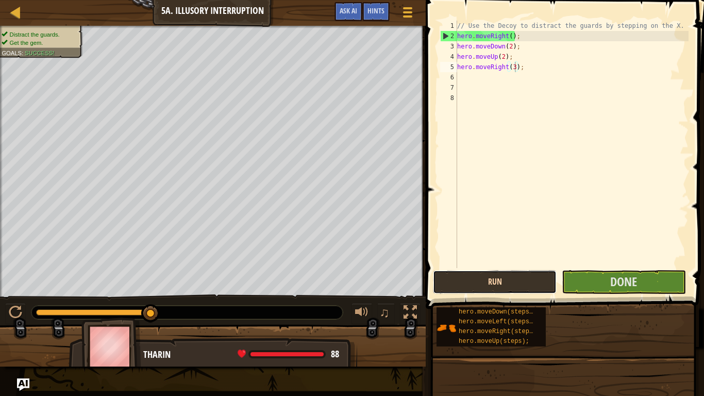
click at [455, 279] on button "Run" at bounding box center [495, 282] width 124 height 24
click at [494, 287] on button "Run" at bounding box center [495, 282] width 124 height 24
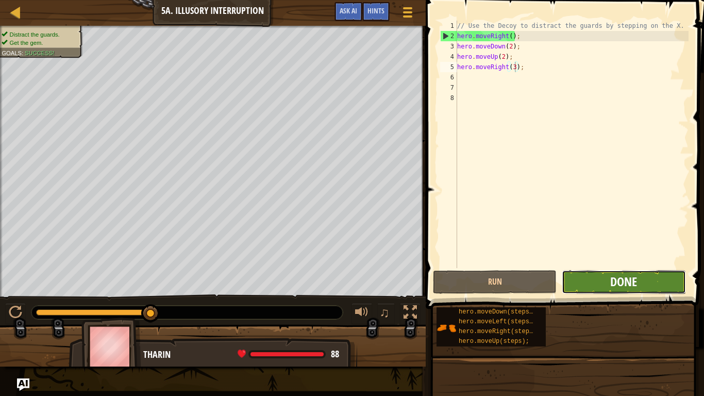
click at [635, 281] on span "Done" at bounding box center [623, 281] width 27 height 16
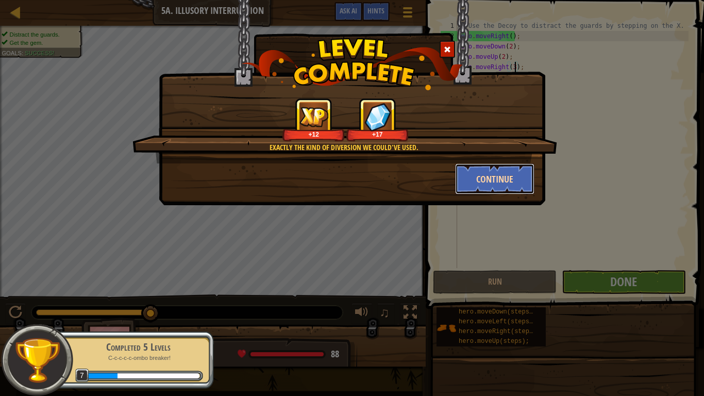
click at [498, 177] on button "Continue" at bounding box center [495, 178] width 80 height 31
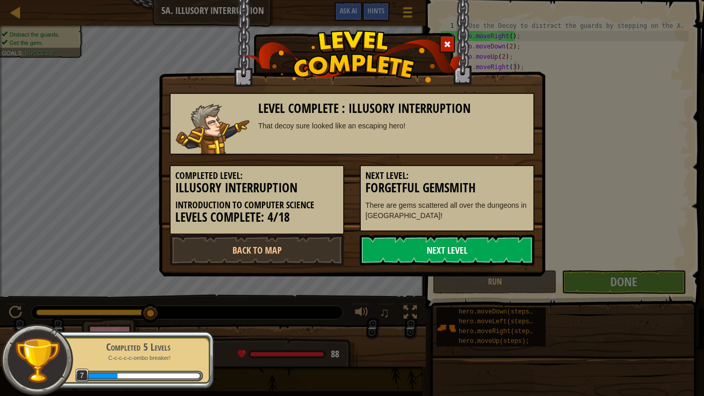
click at [429, 251] on link "Next Level" at bounding box center [447, 250] width 175 height 31
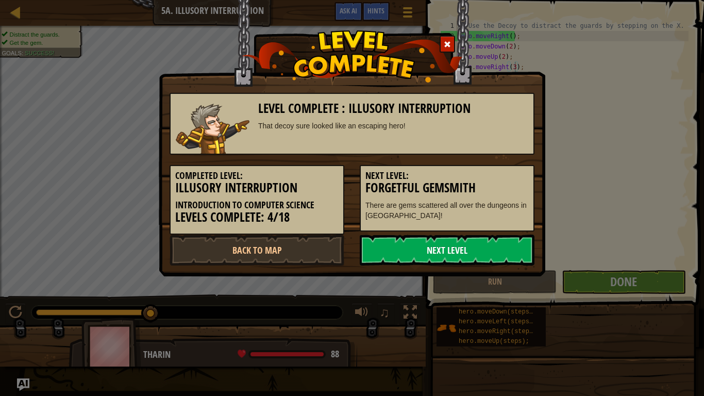
click at [429, 251] on link "Next Level" at bounding box center [447, 250] width 175 height 31
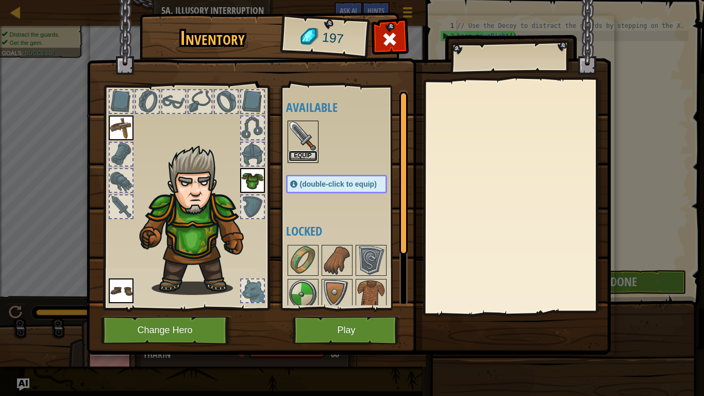
click at [308, 155] on button "Equip" at bounding box center [303, 156] width 29 height 11
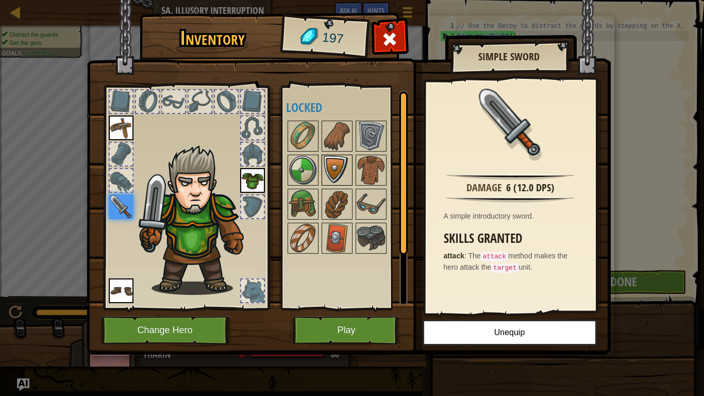
click at [327, 167] on img at bounding box center [337, 170] width 29 height 29
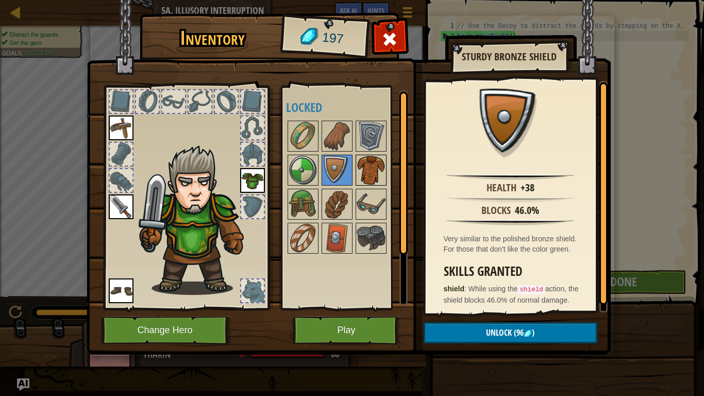
click at [370, 176] on img at bounding box center [371, 170] width 29 height 29
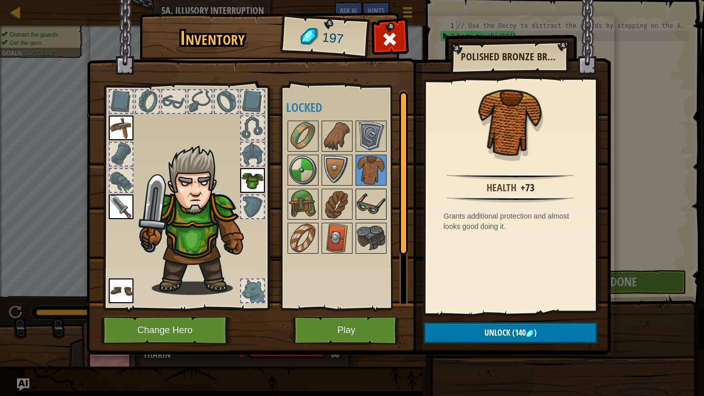
click at [371, 211] on img at bounding box center [371, 204] width 29 height 29
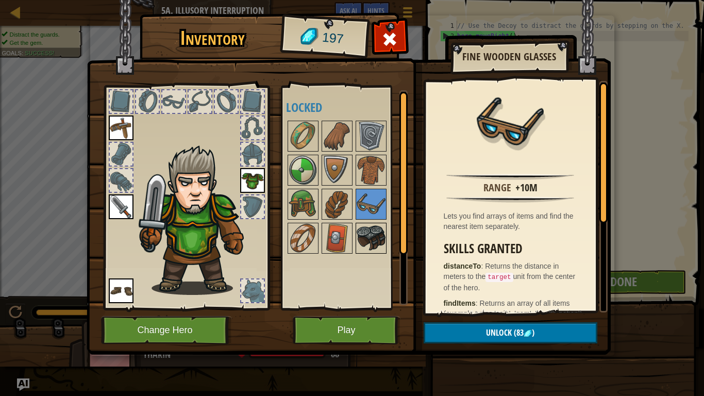
click at [363, 236] on img at bounding box center [371, 238] width 29 height 29
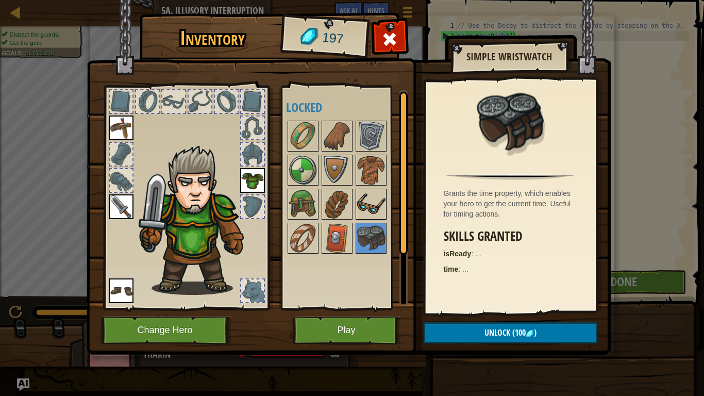
click at [363, 204] on img at bounding box center [371, 204] width 29 height 29
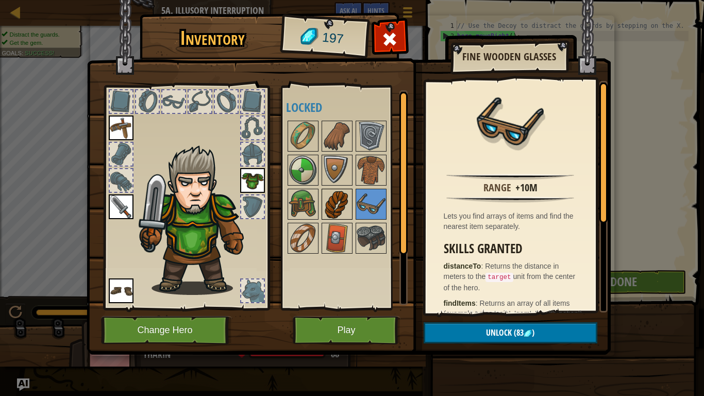
click at [342, 207] on img at bounding box center [337, 204] width 29 height 29
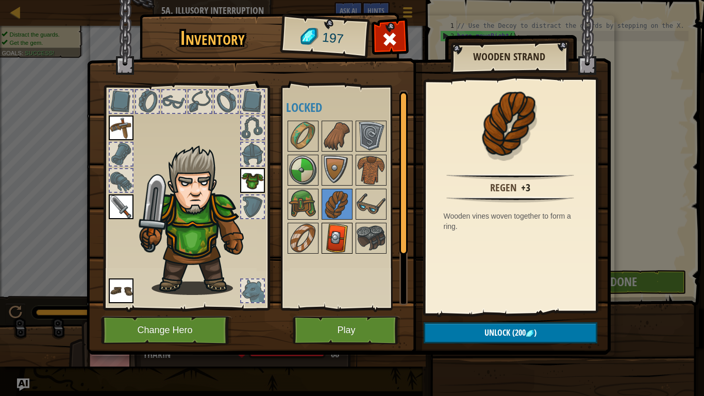
click at [327, 248] on img at bounding box center [337, 238] width 29 height 29
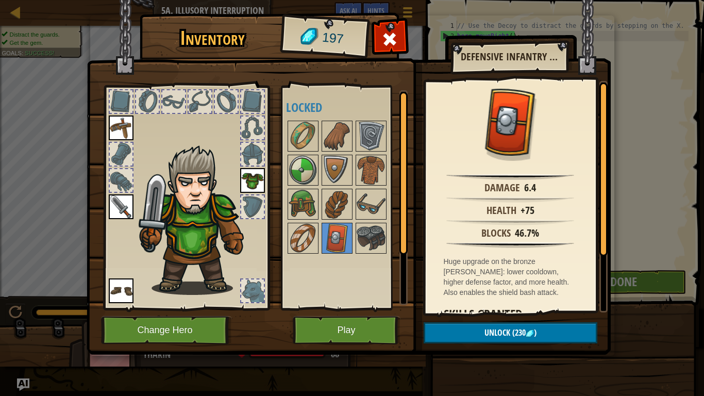
click at [254, 295] on div at bounding box center [252, 290] width 23 height 23
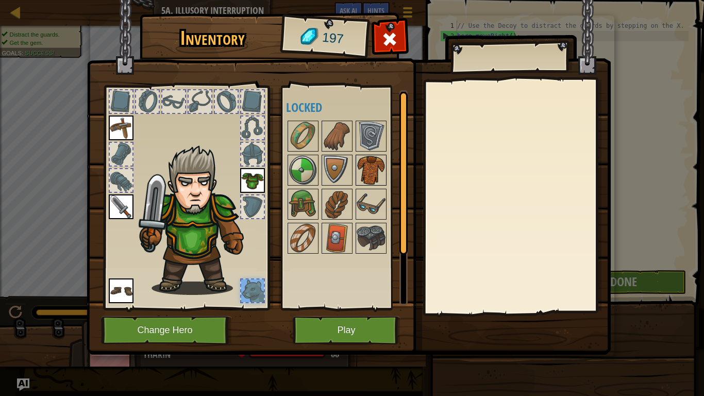
click at [375, 172] on img at bounding box center [371, 170] width 29 height 29
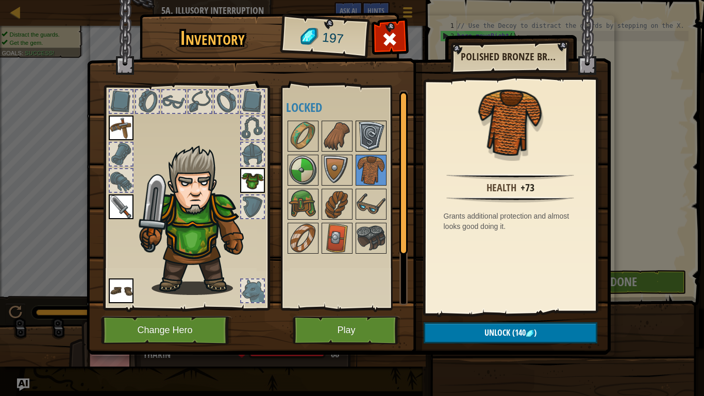
click at [372, 136] on img at bounding box center [371, 136] width 29 height 29
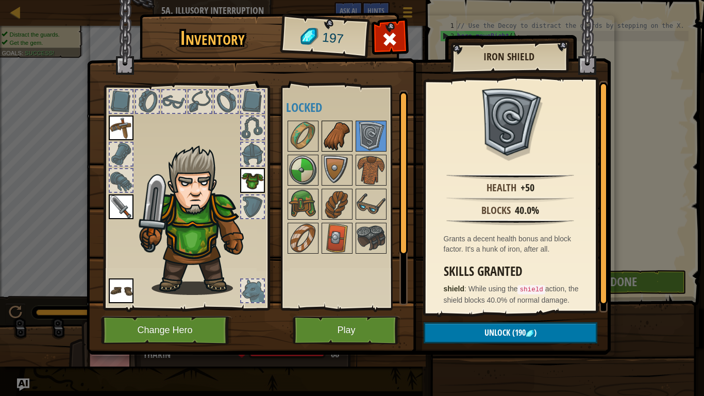
click at [346, 146] on img at bounding box center [337, 136] width 29 height 29
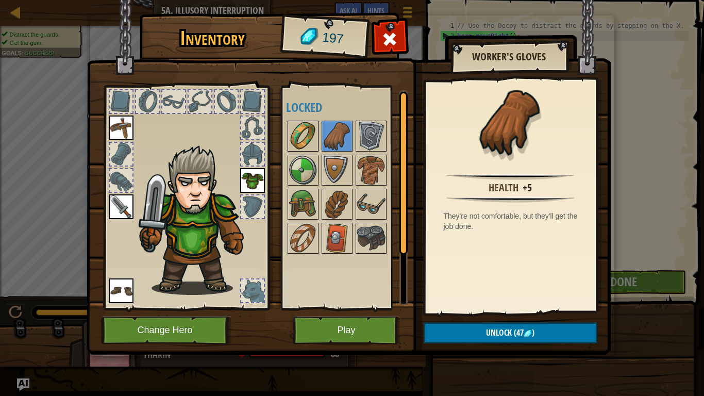
click at [304, 133] on img at bounding box center [303, 136] width 29 height 29
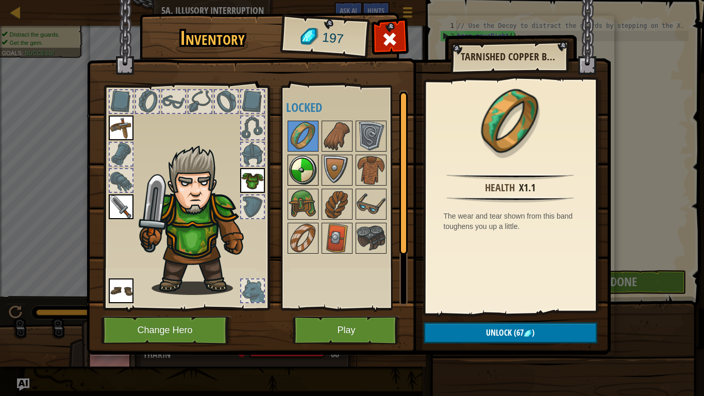
drag, startPoint x: 292, startPoint y: 172, endPoint x: 300, endPoint y: 174, distance: 8.0
click at [293, 172] on img at bounding box center [303, 170] width 29 height 29
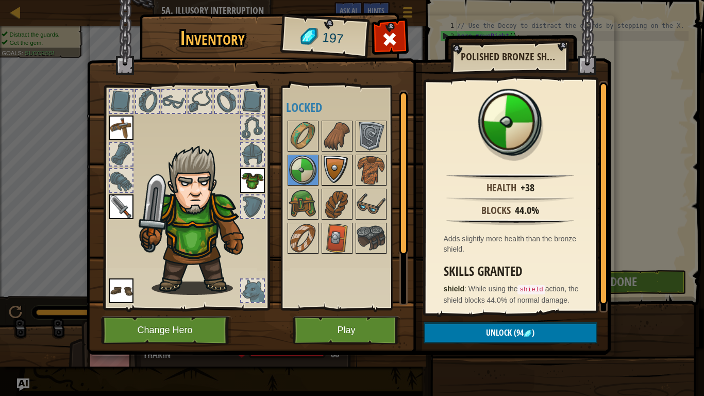
click at [323, 174] on img at bounding box center [337, 170] width 29 height 29
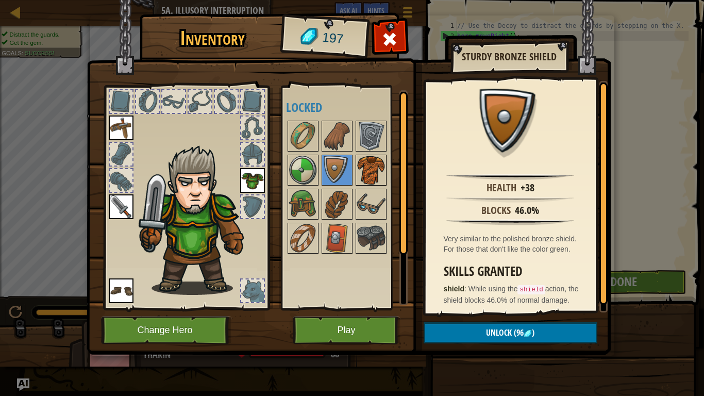
click at [378, 176] on img at bounding box center [371, 170] width 29 height 29
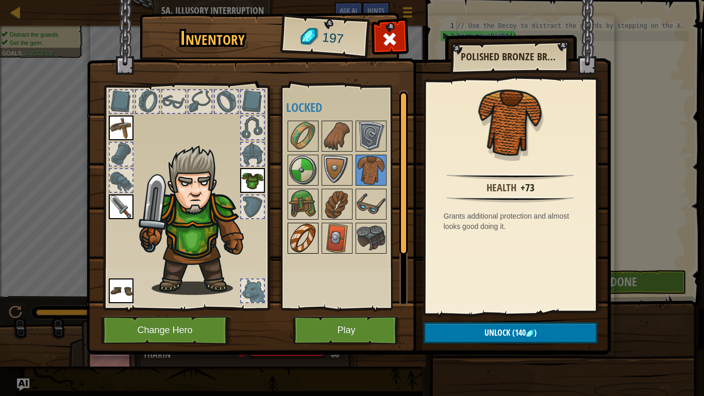
click at [308, 244] on img at bounding box center [303, 238] width 29 height 29
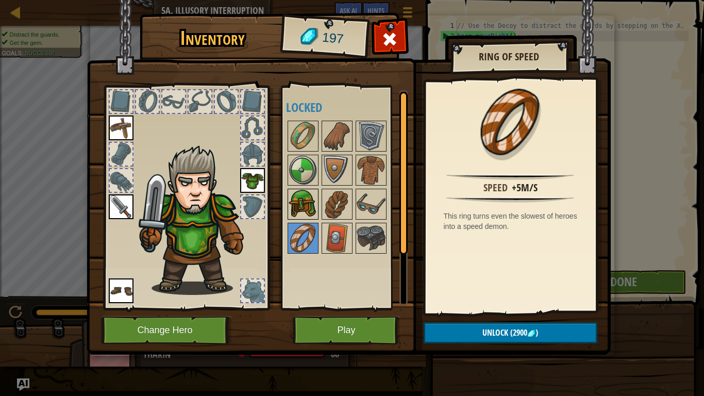
click at [302, 203] on img at bounding box center [303, 204] width 29 height 29
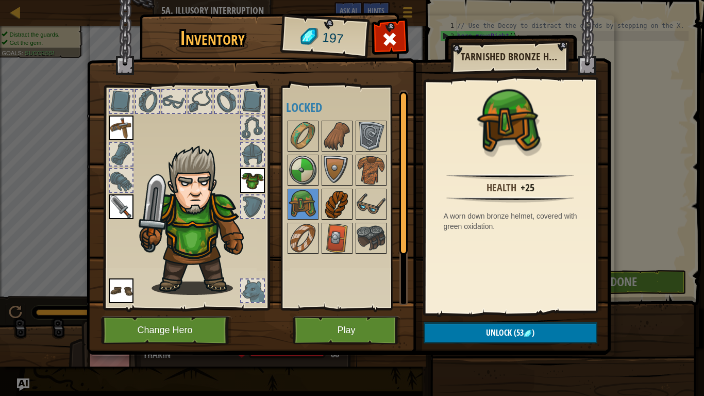
click at [342, 201] on img at bounding box center [337, 204] width 29 height 29
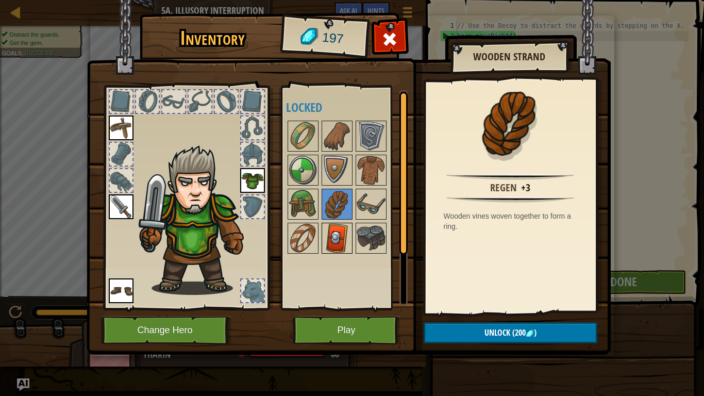
click at [333, 242] on img at bounding box center [337, 238] width 29 height 29
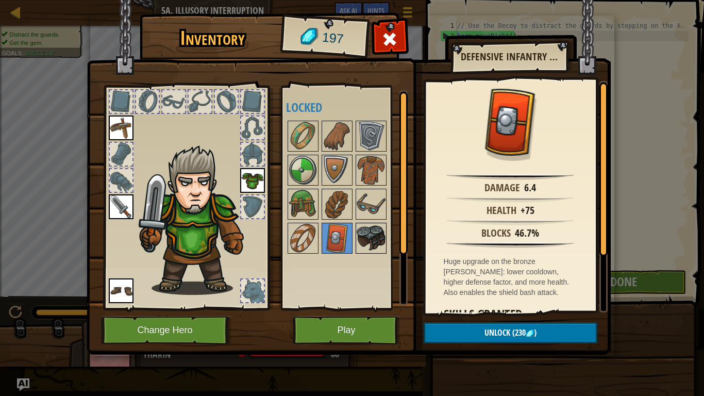
click at [368, 244] on img at bounding box center [371, 238] width 29 height 29
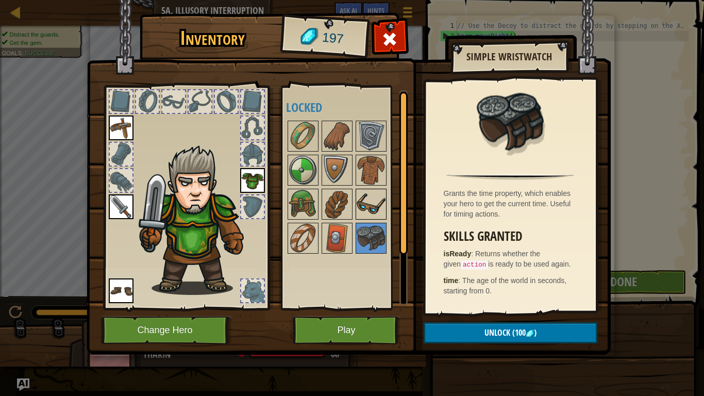
click at [385, 190] on img at bounding box center [371, 204] width 29 height 29
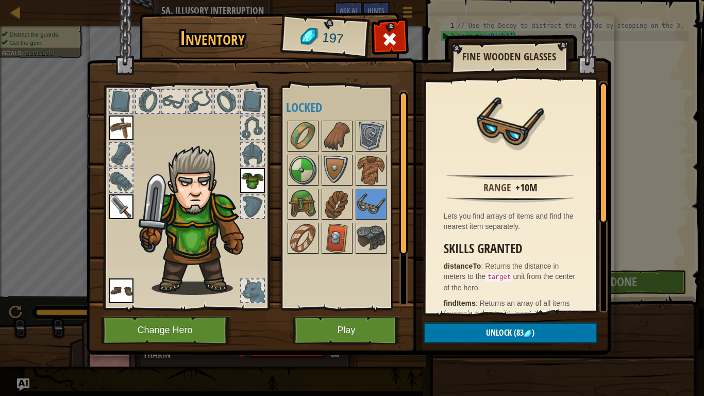
click at [303, 221] on div at bounding box center [347, 187] width 122 height 136
click at [304, 231] on img at bounding box center [303, 238] width 29 height 29
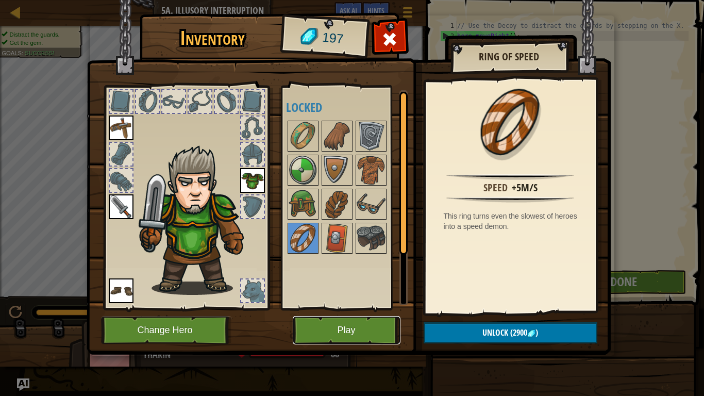
click at [328, 308] on button "Play" at bounding box center [347, 330] width 108 height 28
